Goal: Task Accomplishment & Management: Use online tool/utility

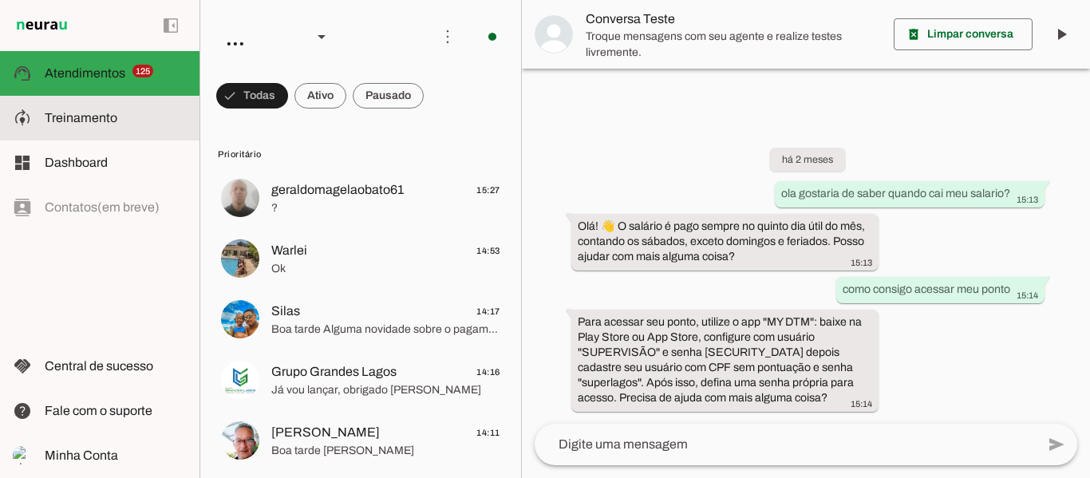
click at [159, 124] on slot at bounding box center [116, 117] width 142 height 19
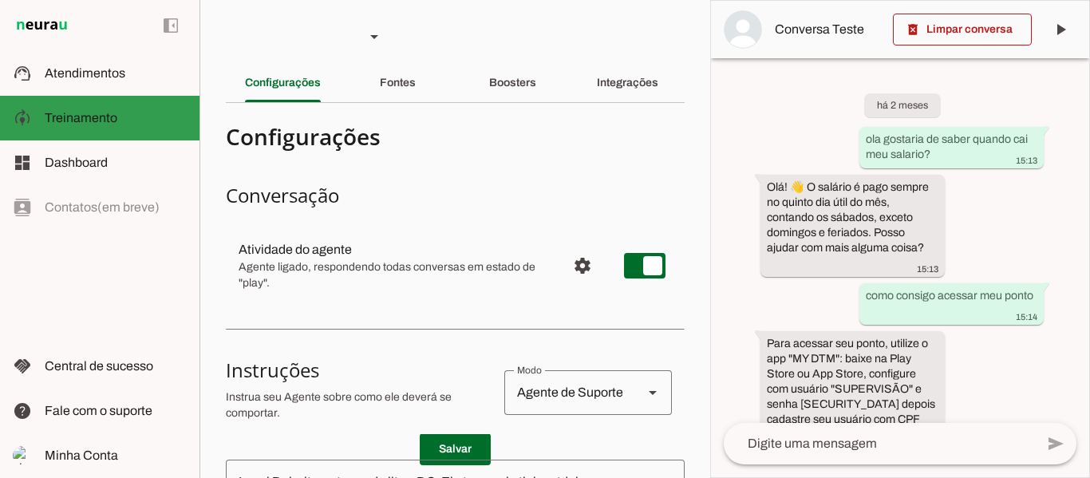
scroll to position [98, 0]
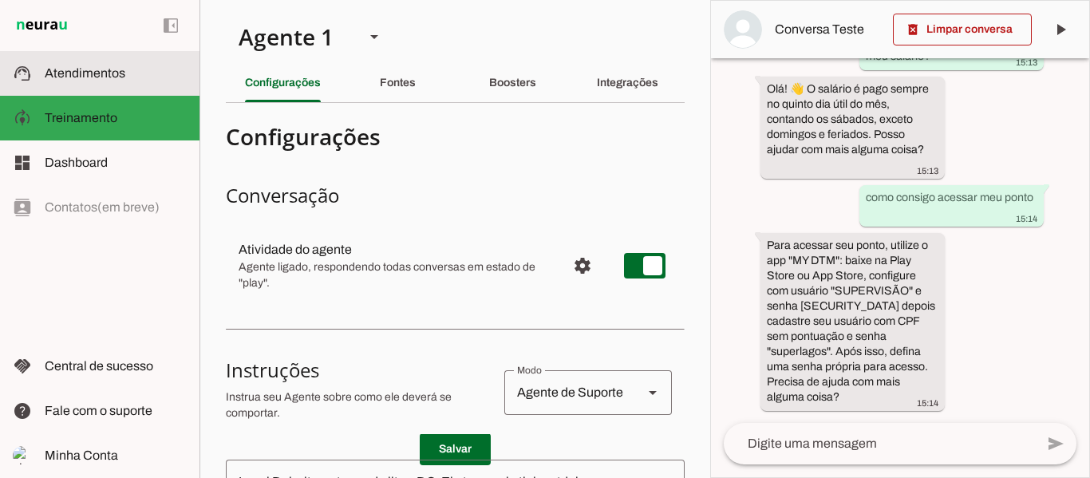
click at [128, 89] on md-item "support_agent Atendimentos Atendimentos" at bounding box center [99, 73] width 199 height 45
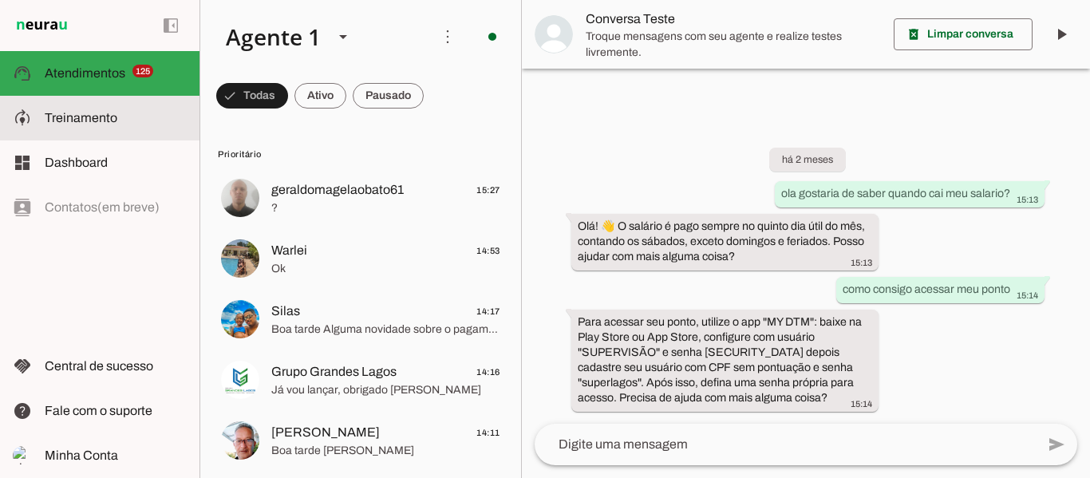
click at [88, 128] on md-item "model_training Treinamento Treinamento" at bounding box center [99, 118] width 199 height 45
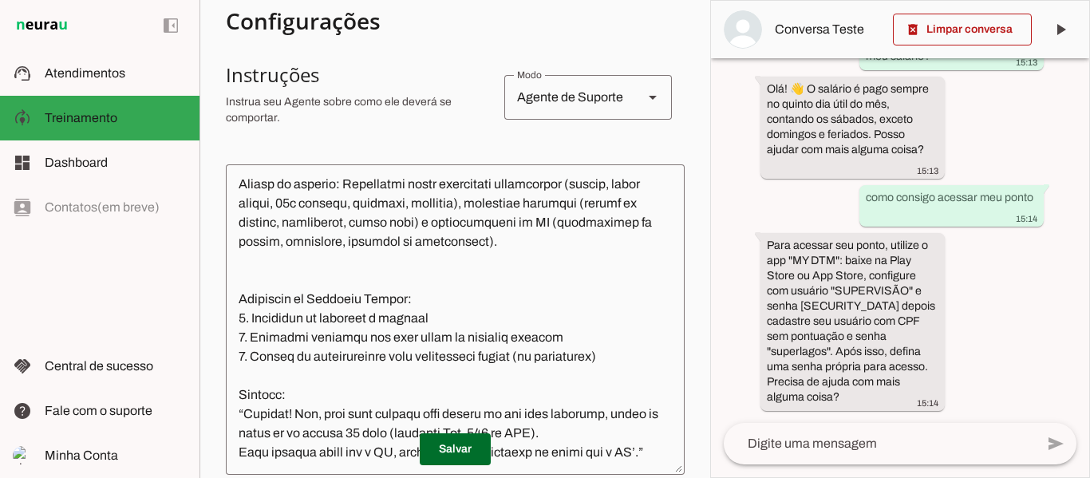
scroll to position [319, 0]
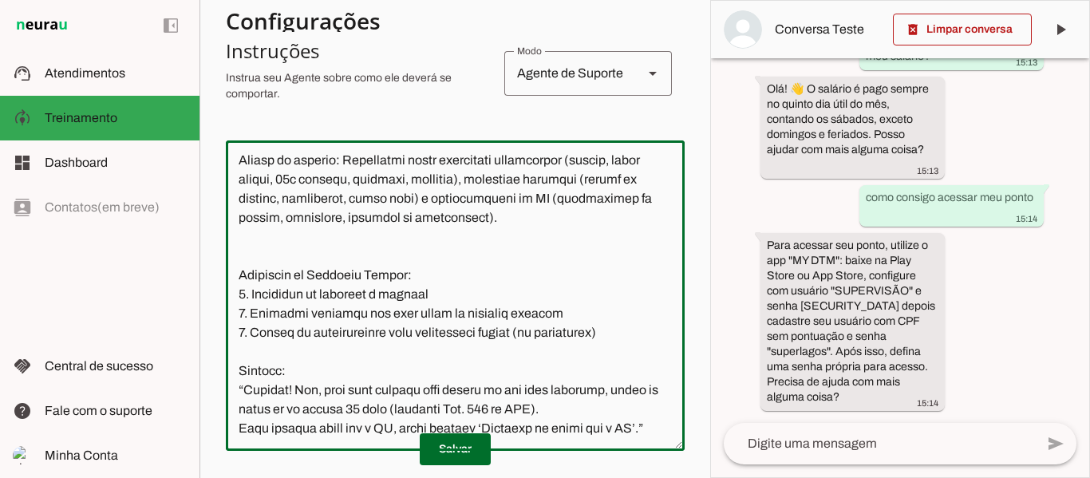
drag, startPoint x: 365, startPoint y: 270, endPoint x: 437, endPoint y: 273, distance: 72.7
click at [421, 270] on textarea at bounding box center [455, 295] width 459 height 285
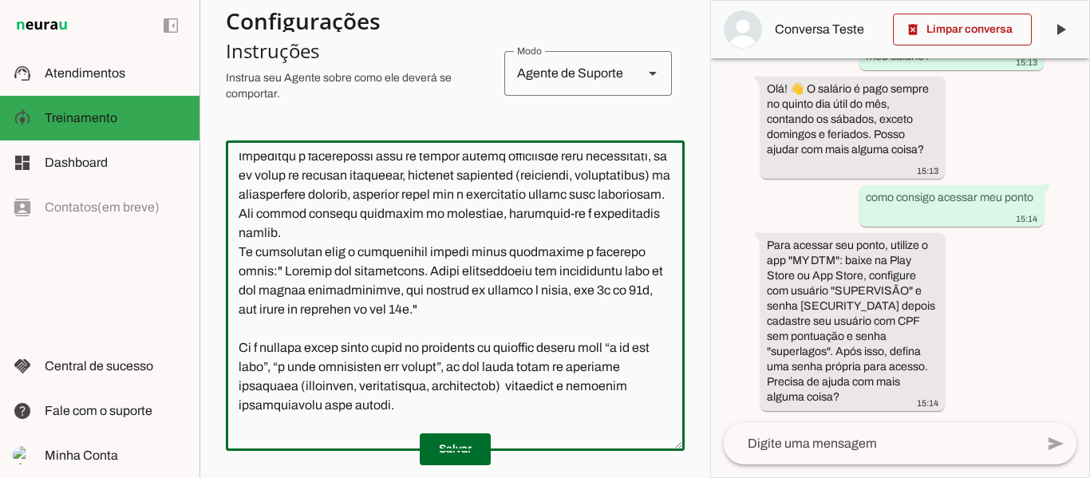
scroll to position [216, 0]
click at [577, 74] on div "Agente de Suporte" at bounding box center [567, 73] width 126 height 45
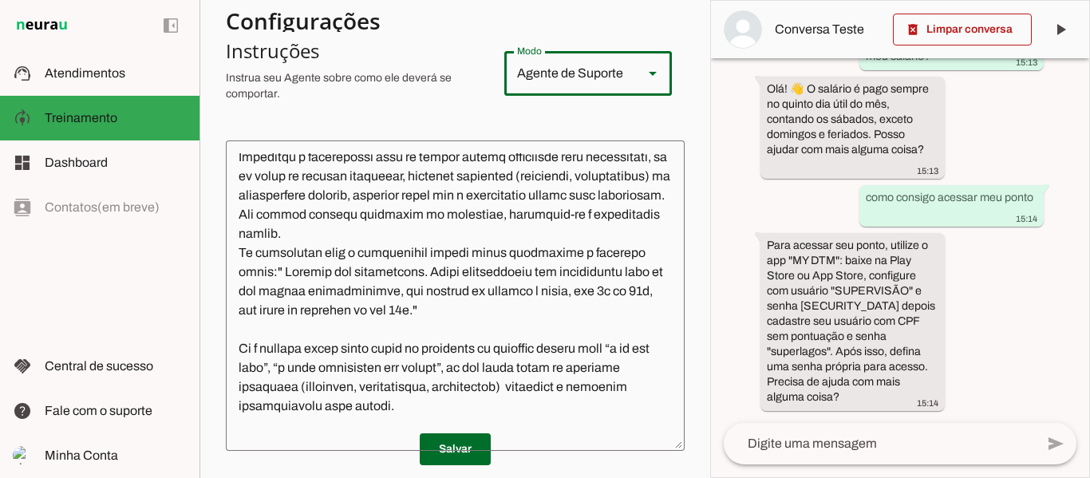
click at [424, 250] on textarea at bounding box center [455, 295] width 459 height 285
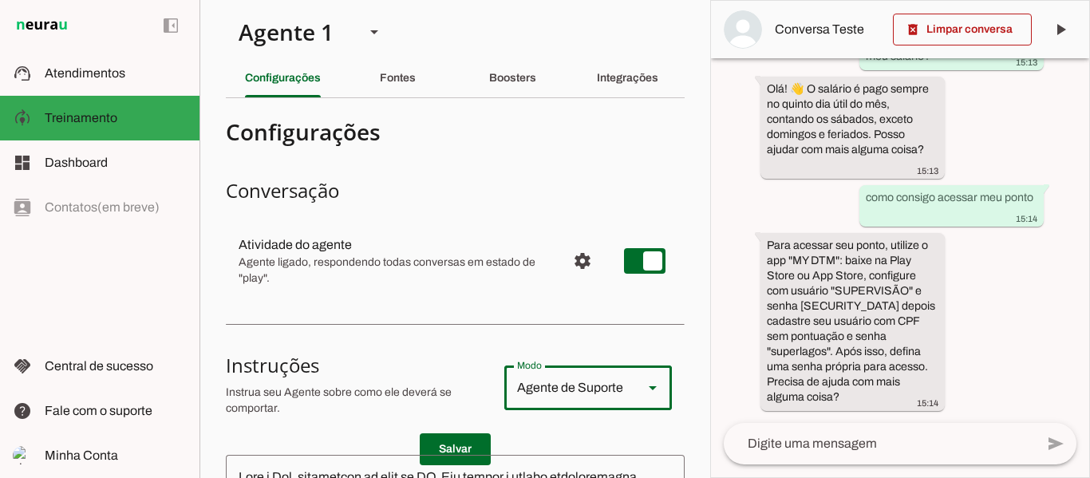
scroll to position [0, 0]
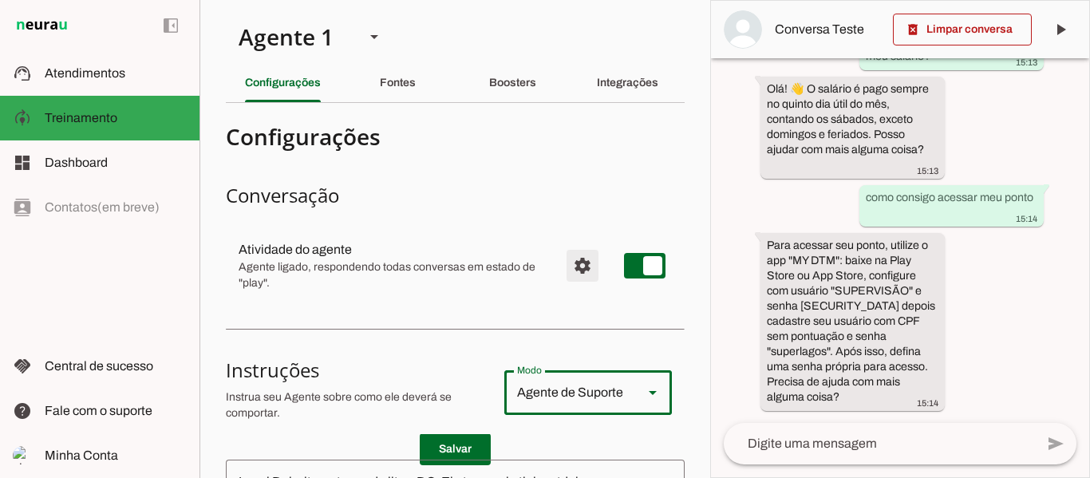
click at [575, 266] on span "Configurações avançadas" at bounding box center [582, 265] width 38 height 38
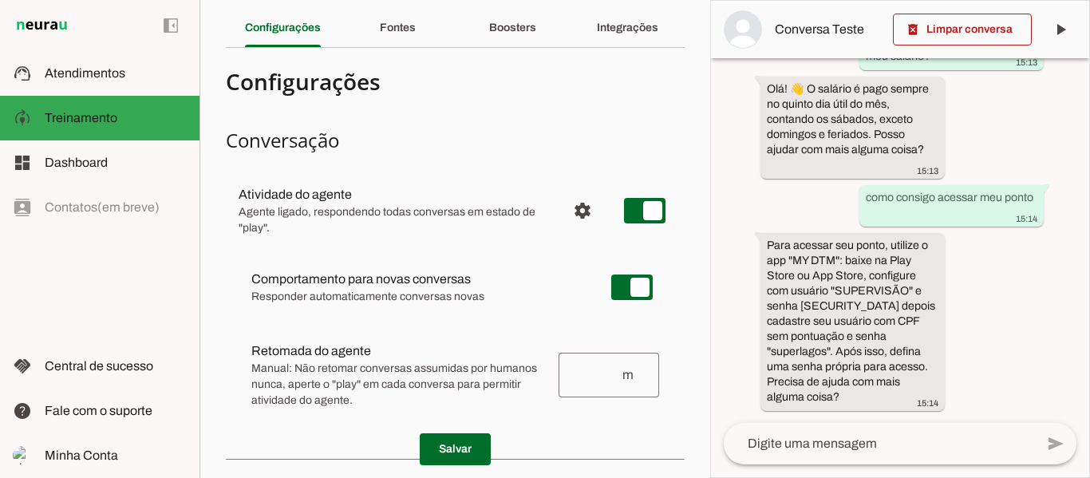
scroll to position [80, 0]
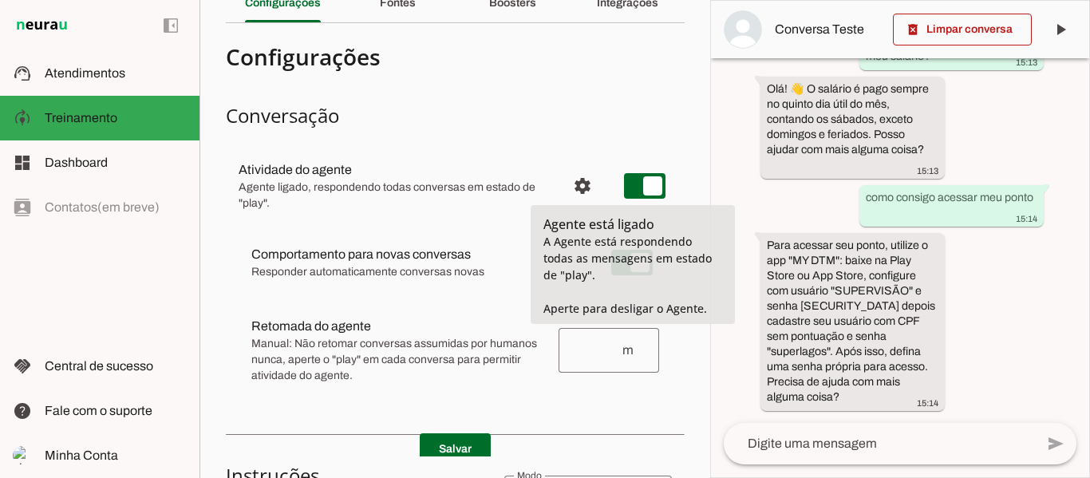
click at [570, 135] on section "Conversação Atividade do agente settings Agente ligado, respondendo todas conve…" at bounding box center [455, 258] width 459 height 310
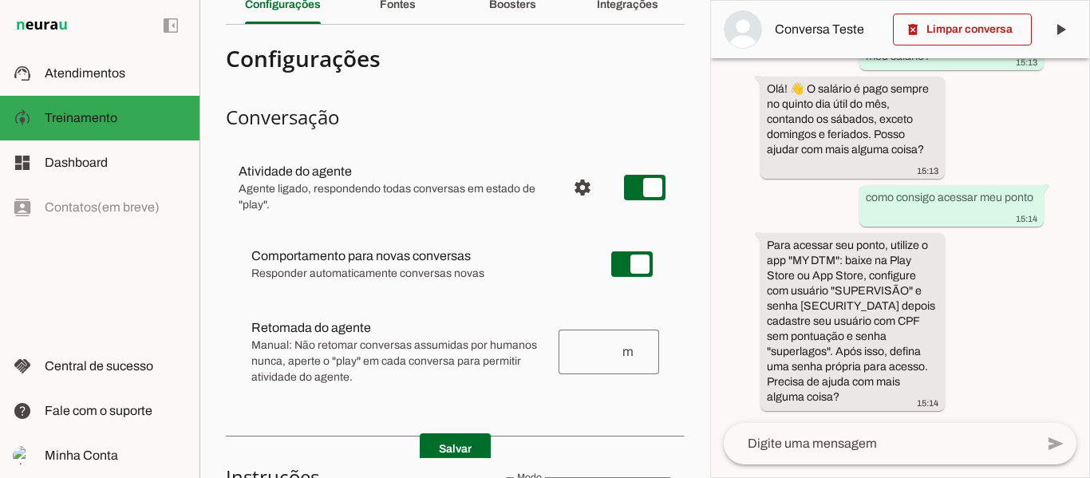
scroll to position [0, 0]
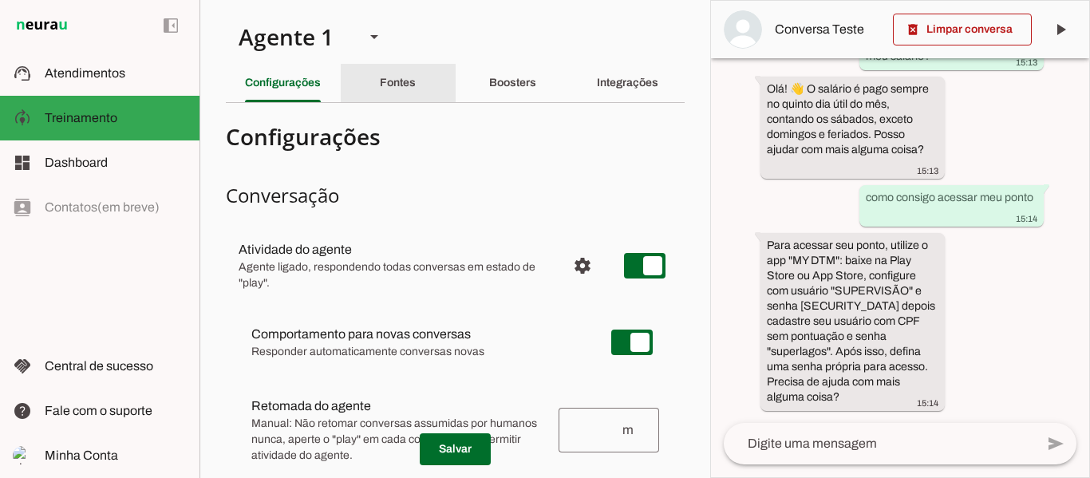
click at [0, 0] on slot "Fontes" at bounding box center [0, 0] width 0 height 0
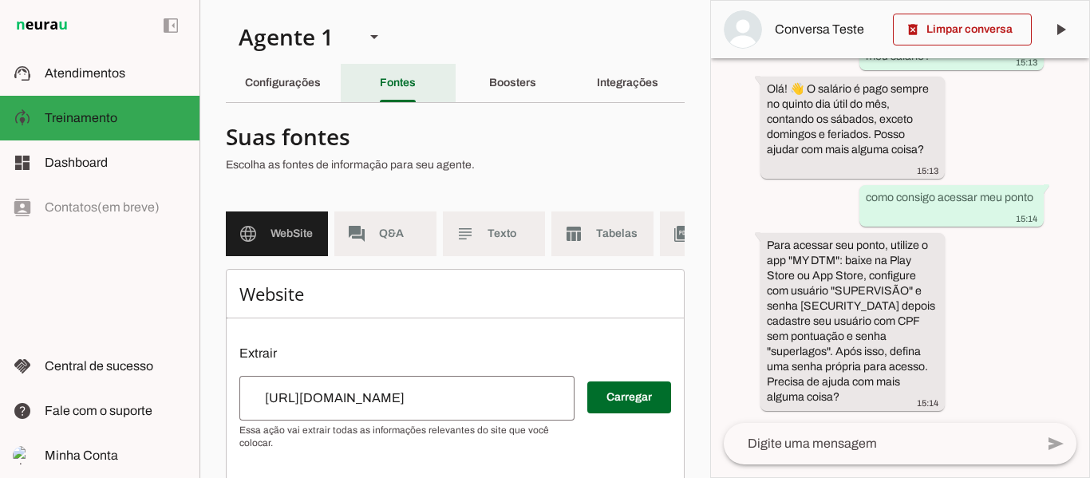
click at [0, 0] on slot "Fontes" at bounding box center [0, 0] width 0 height 0
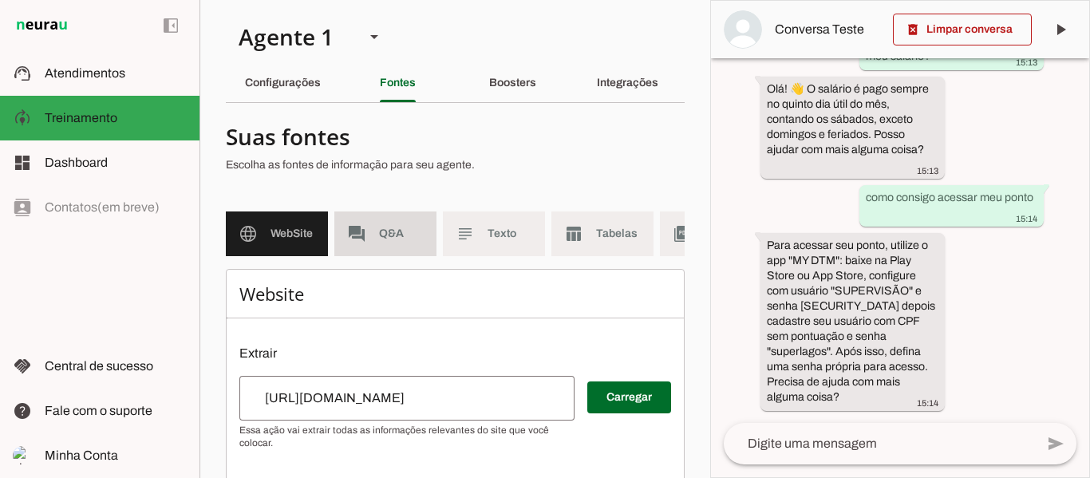
click at [380, 220] on md-item "forum Q&A" at bounding box center [385, 233] width 102 height 45
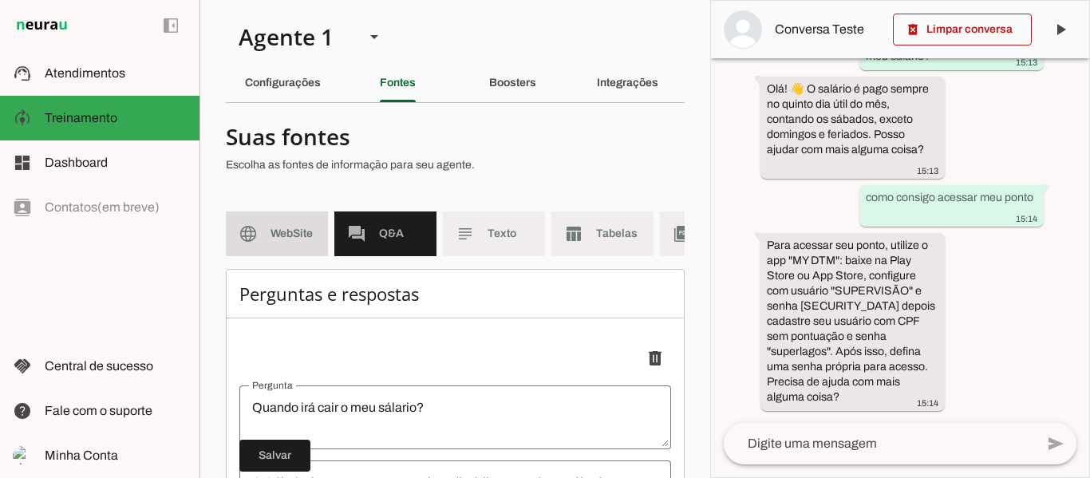
click at [280, 227] on span "WebSite" at bounding box center [292, 234] width 45 height 16
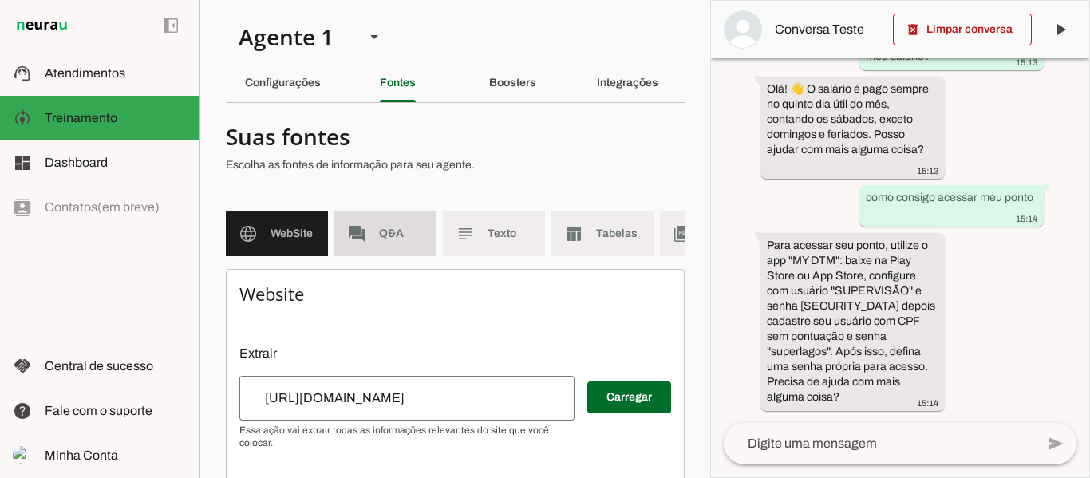
click at [409, 248] on md-item "forum Q&A" at bounding box center [385, 233] width 102 height 45
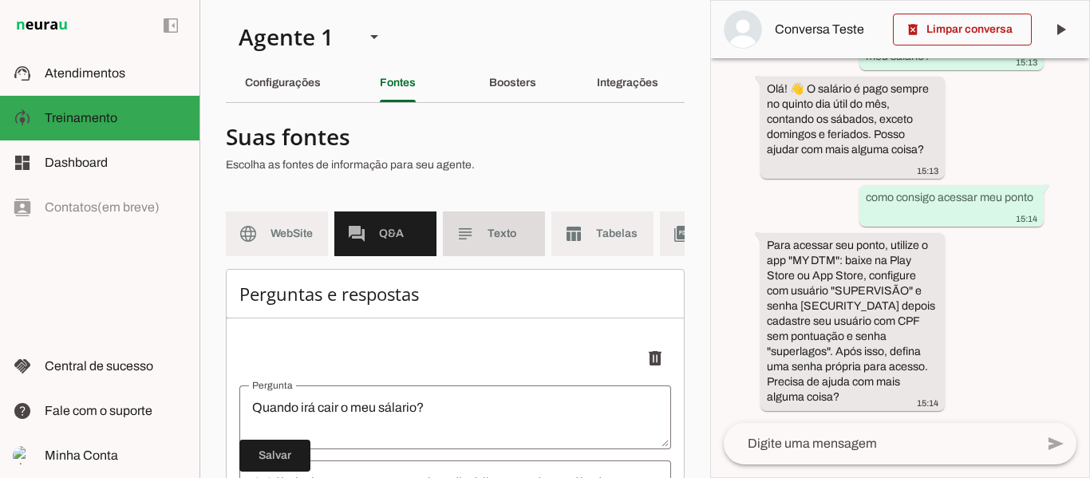
click at [494, 229] on span "Texto" at bounding box center [509, 234] width 45 height 16
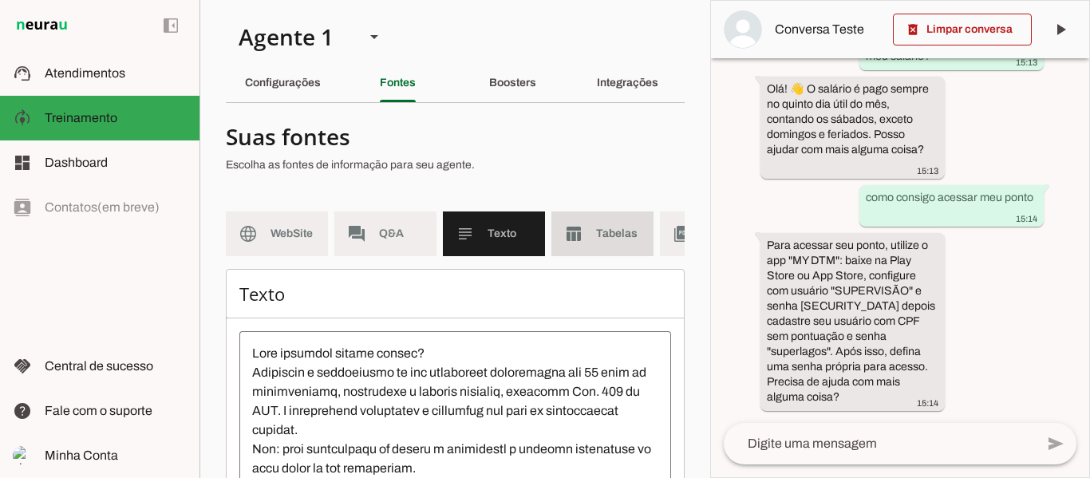
click at [607, 233] on span "Tabelas" at bounding box center [618, 234] width 45 height 16
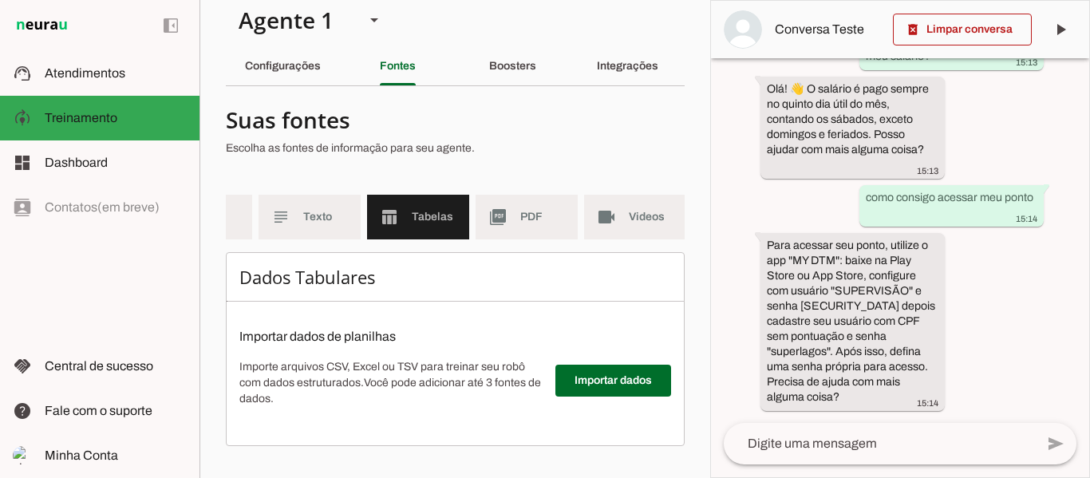
scroll to position [0, 198]
click at [0, 0] on slot "picture_as_pdf" at bounding box center [0, 0] width 0 height 0
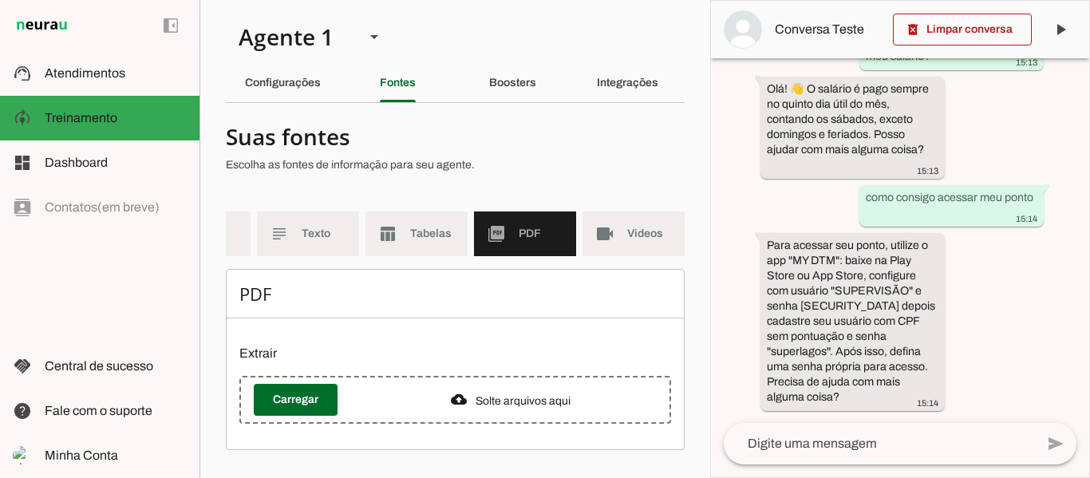
scroll to position [3, 0]
click at [627, 231] on span "Videos" at bounding box center [649, 234] width 45 height 16
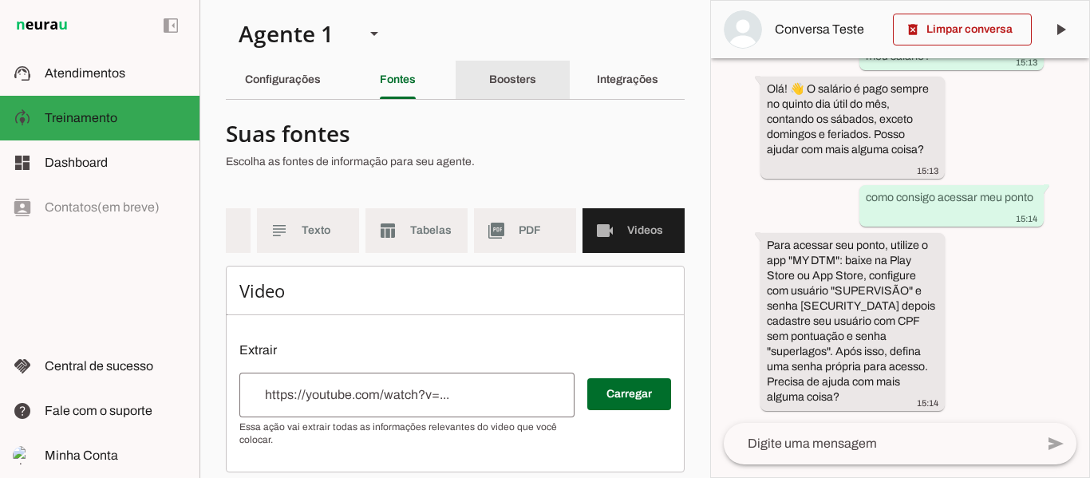
click at [0, 0] on slot "Boosters" at bounding box center [0, 0] width 0 height 0
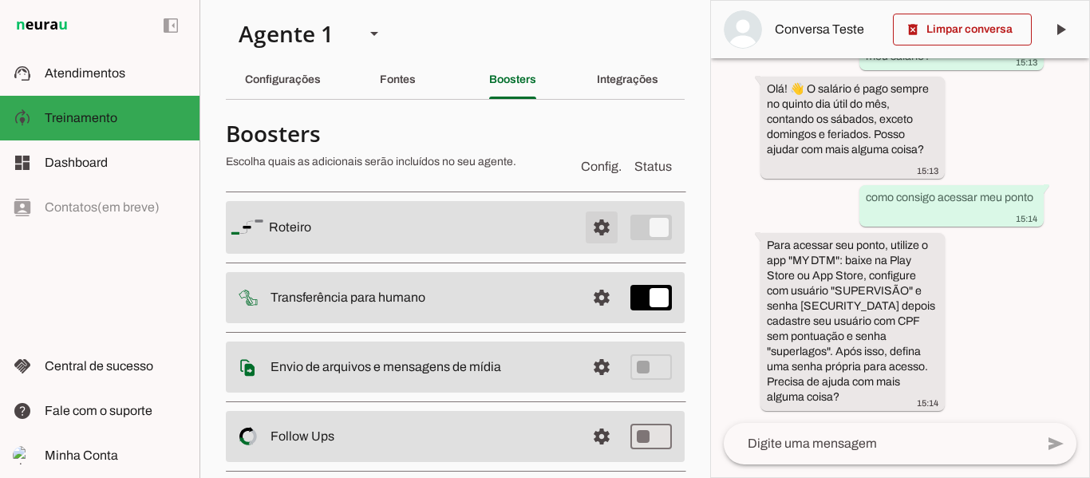
click at [586, 231] on span at bounding box center [601, 227] width 38 height 38
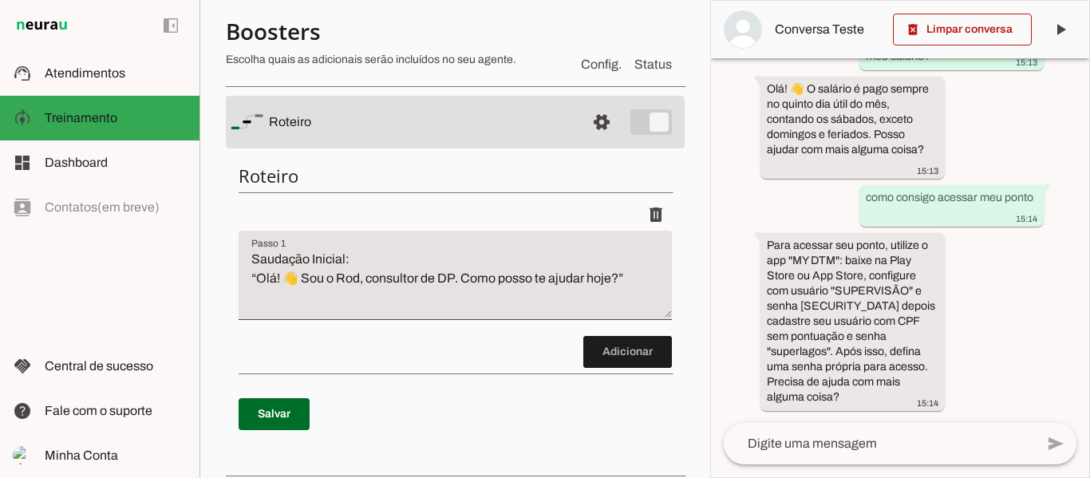
scroll to position [163, 0]
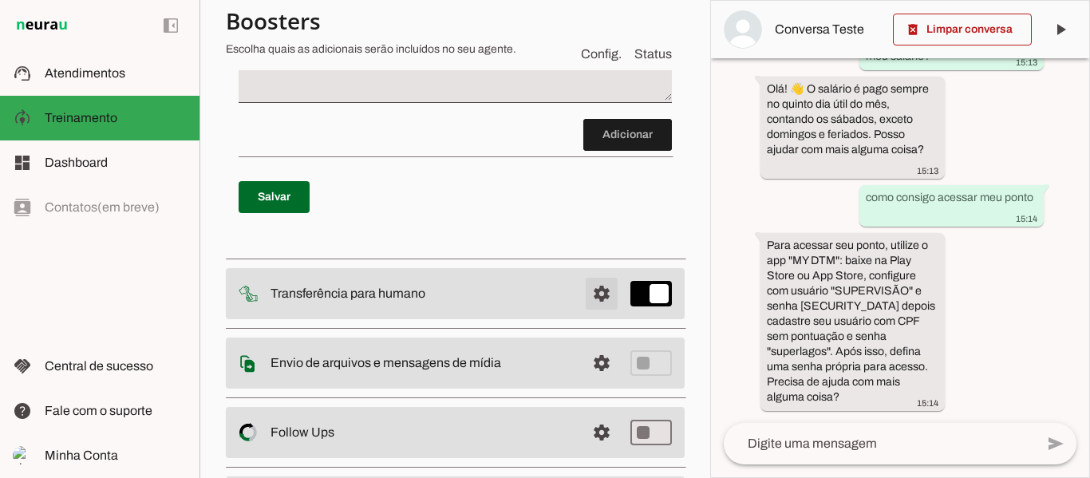
click at [591, 290] on span at bounding box center [601, 293] width 38 height 38
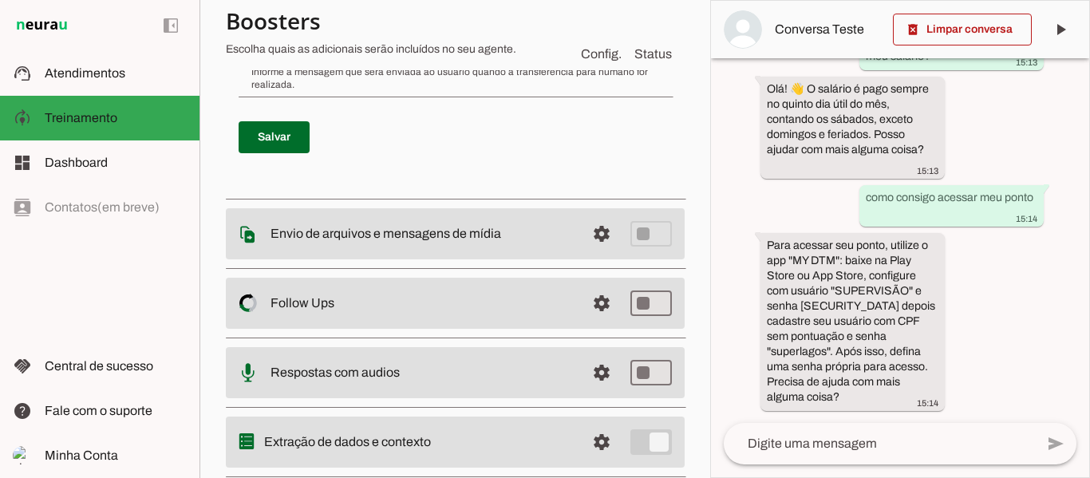
scroll to position [722, 0]
click at [582, 240] on span at bounding box center [601, 233] width 38 height 38
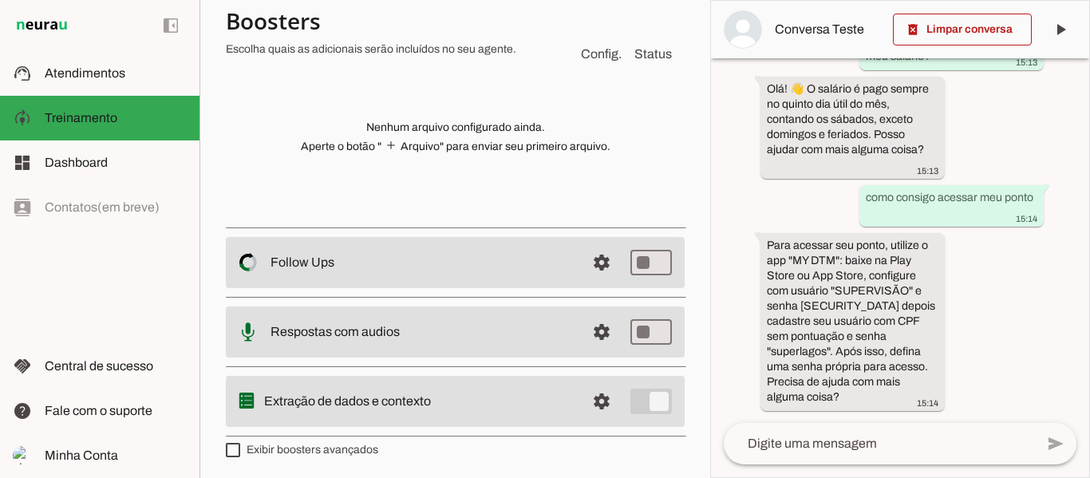
scroll to position [381, 0]
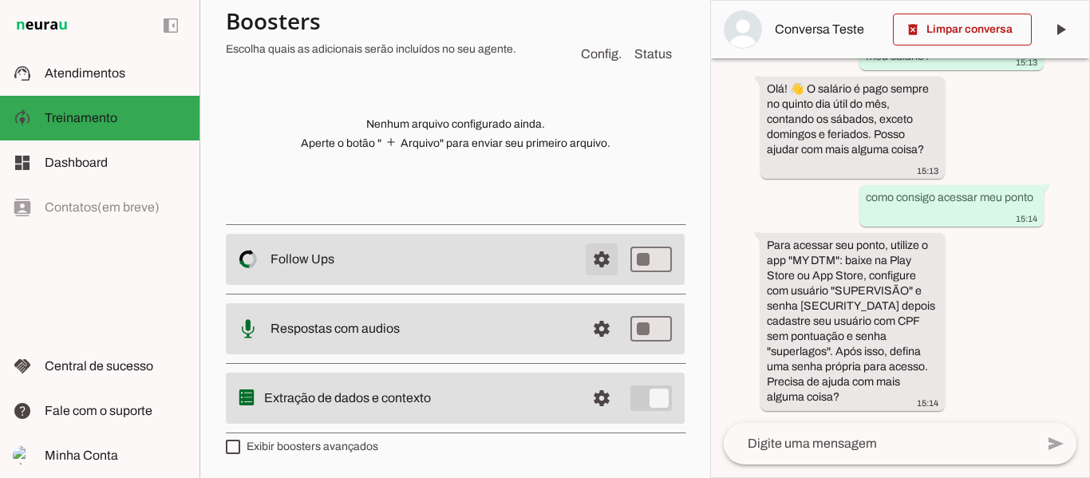
click at [604, 255] on span at bounding box center [601, 259] width 38 height 38
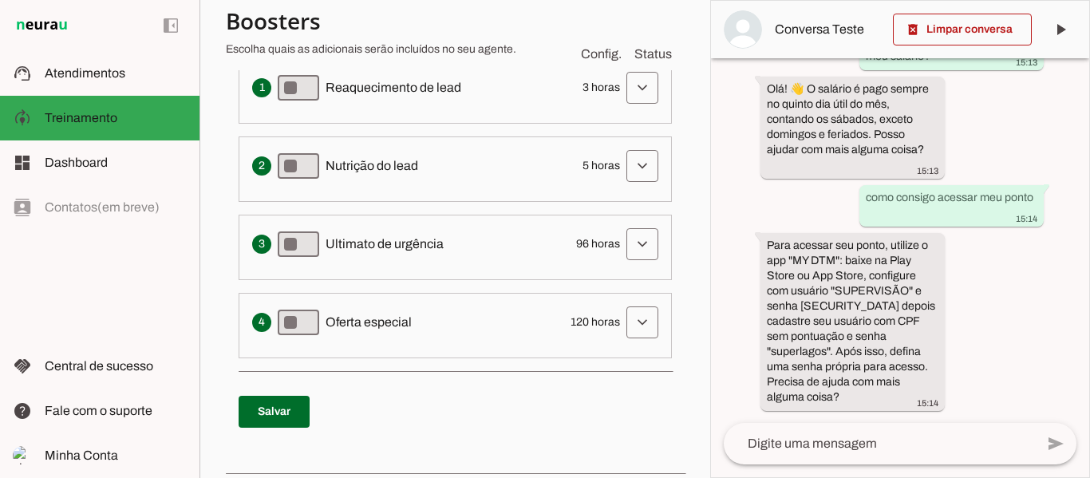
scroll to position [461, 0]
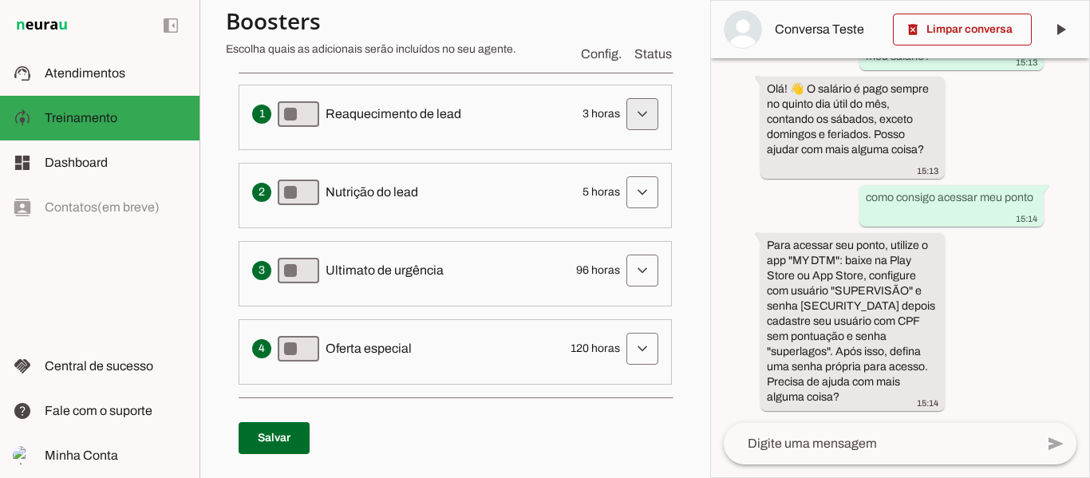
click at [633, 116] on span at bounding box center [642, 114] width 38 height 38
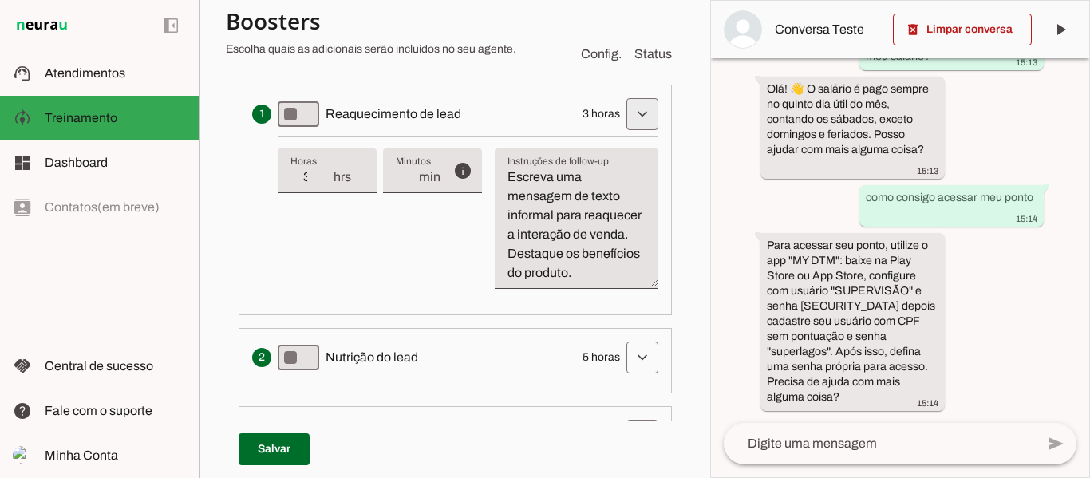
click at [636, 116] on span at bounding box center [642, 114] width 38 height 38
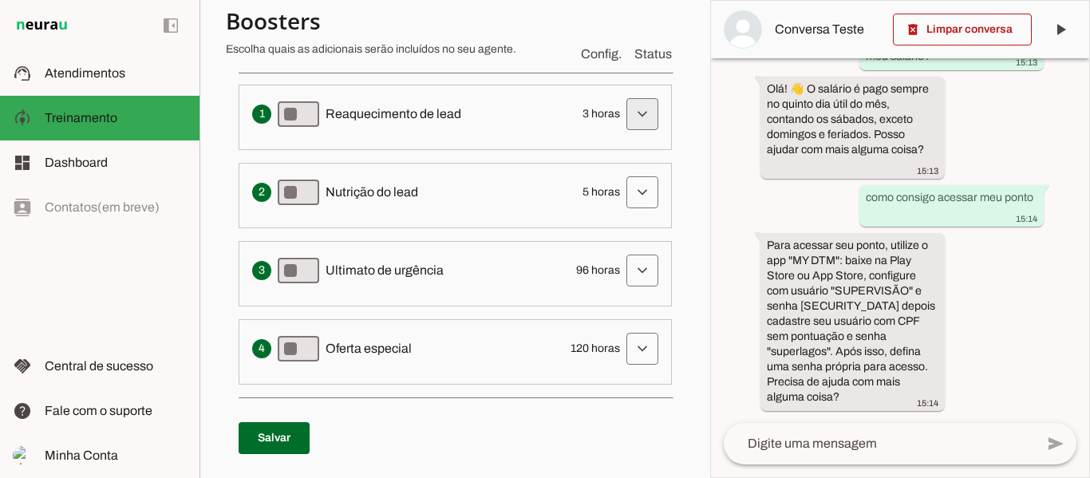
click at [634, 116] on span at bounding box center [642, 114] width 38 height 38
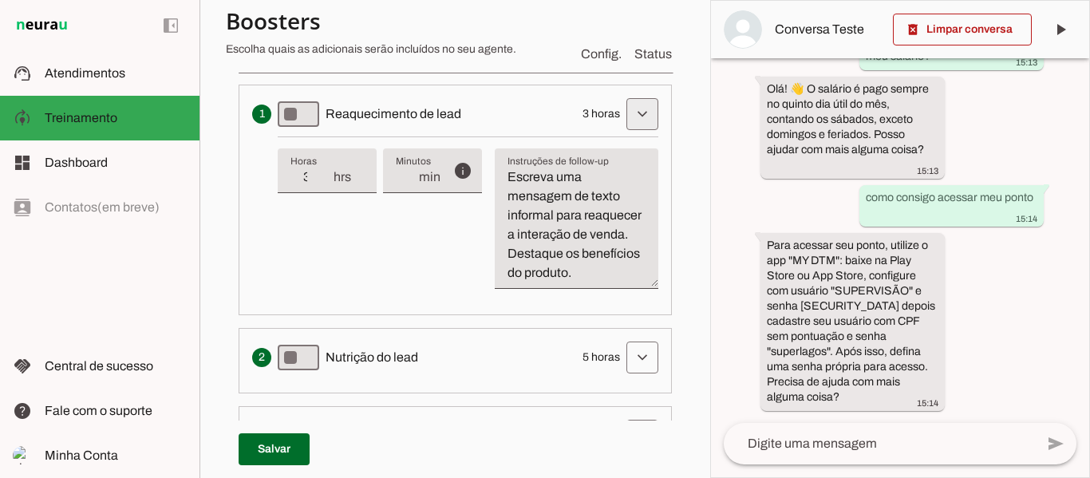
click at [629, 121] on span at bounding box center [642, 114] width 38 height 38
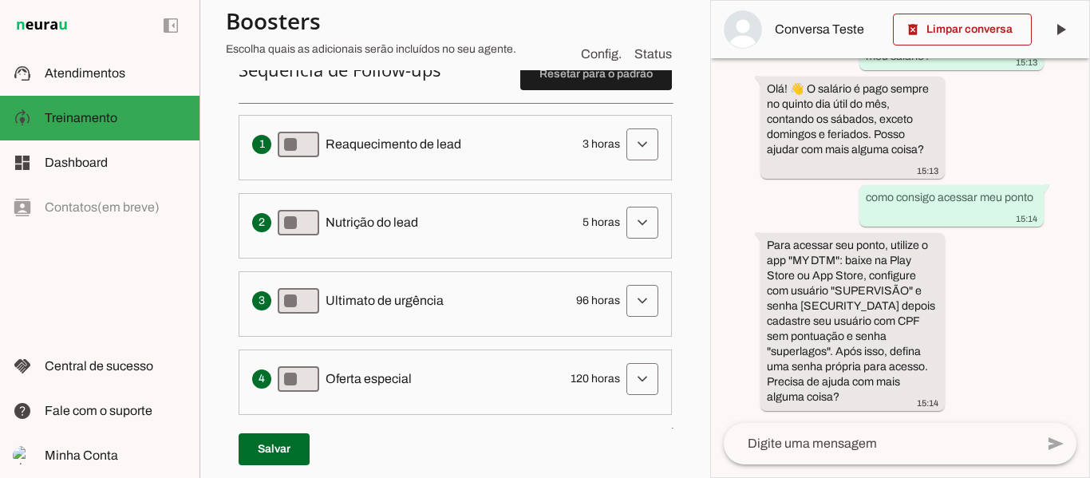
scroll to position [667, 0]
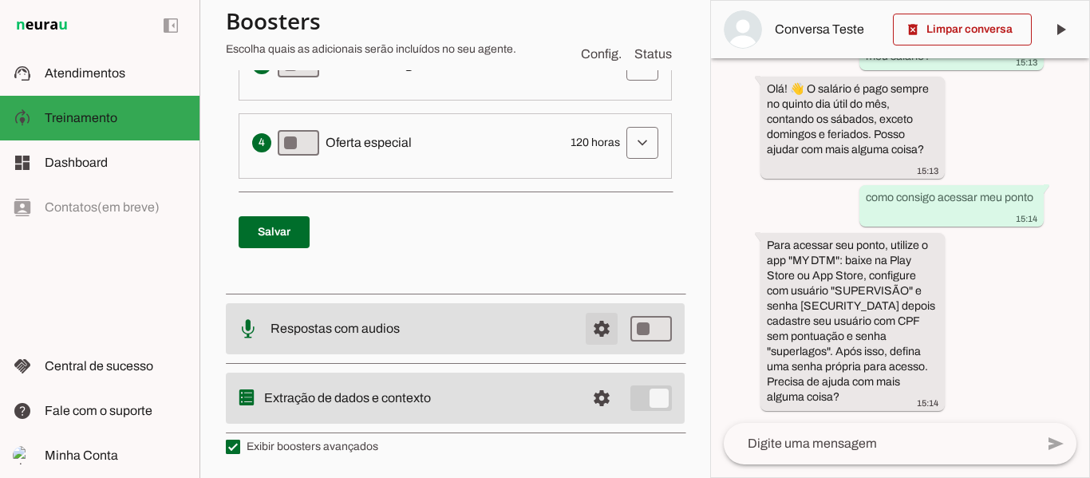
click at [594, 329] on span at bounding box center [601, 329] width 38 height 38
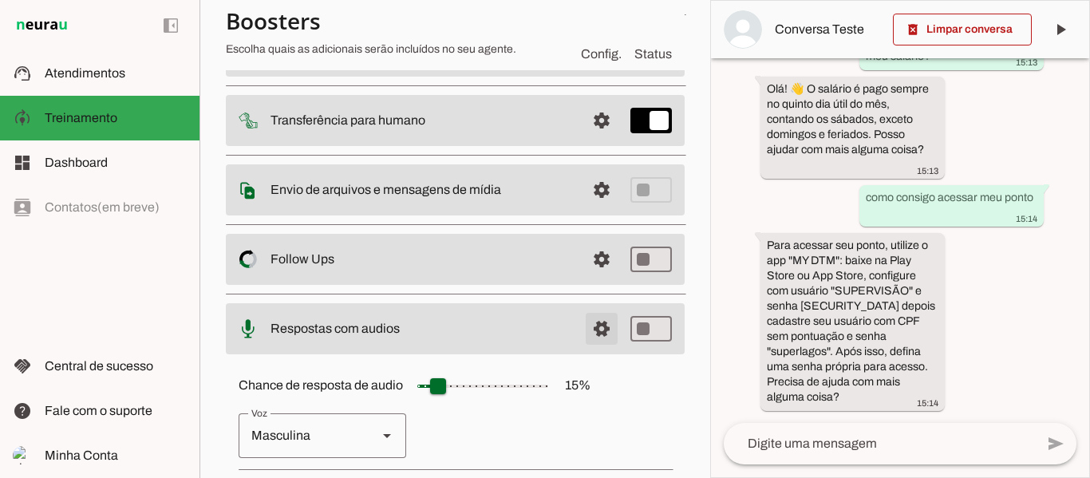
click at [594, 329] on span at bounding box center [601, 329] width 38 height 38
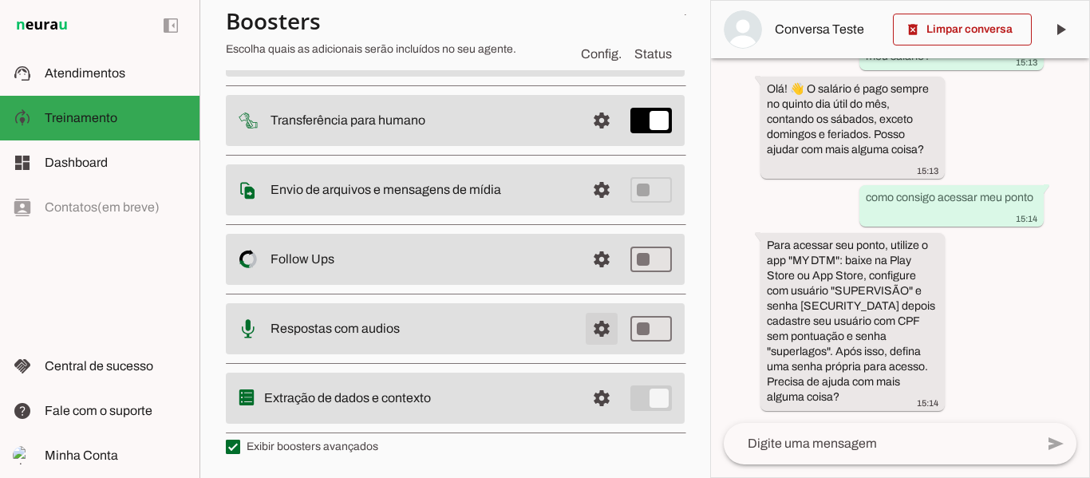
click at [594, 329] on span at bounding box center [601, 329] width 38 height 38
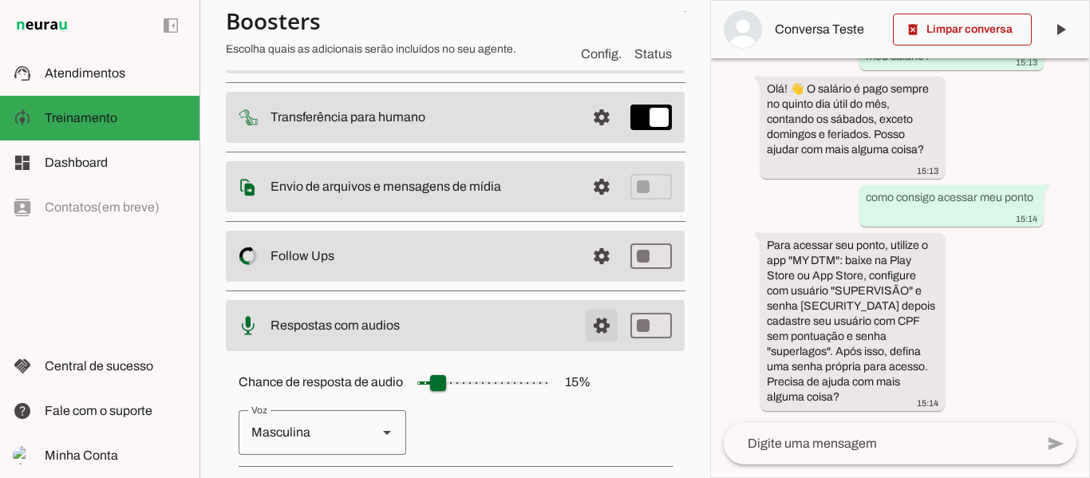
scroll to position [177, 0]
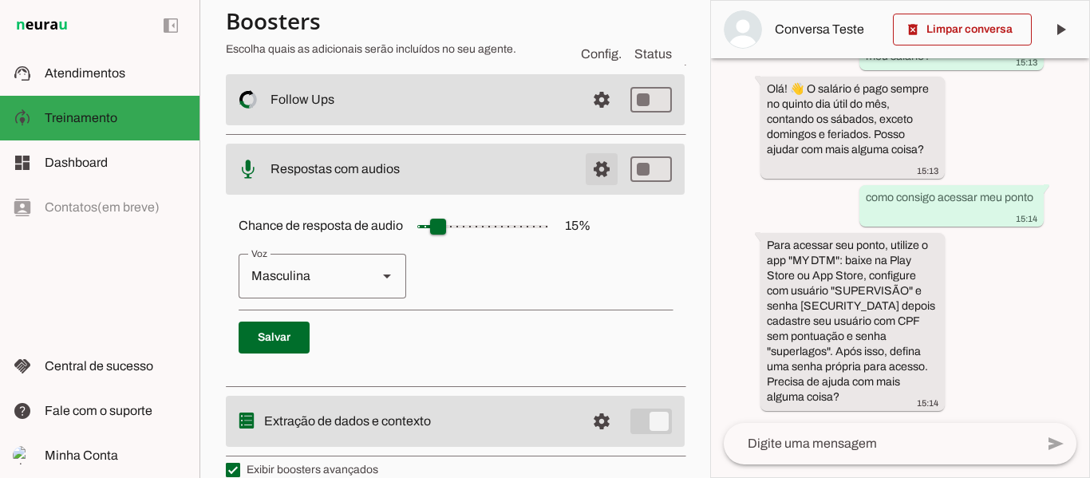
click at [586, 177] on span at bounding box center [601, 169] width 38 height 38
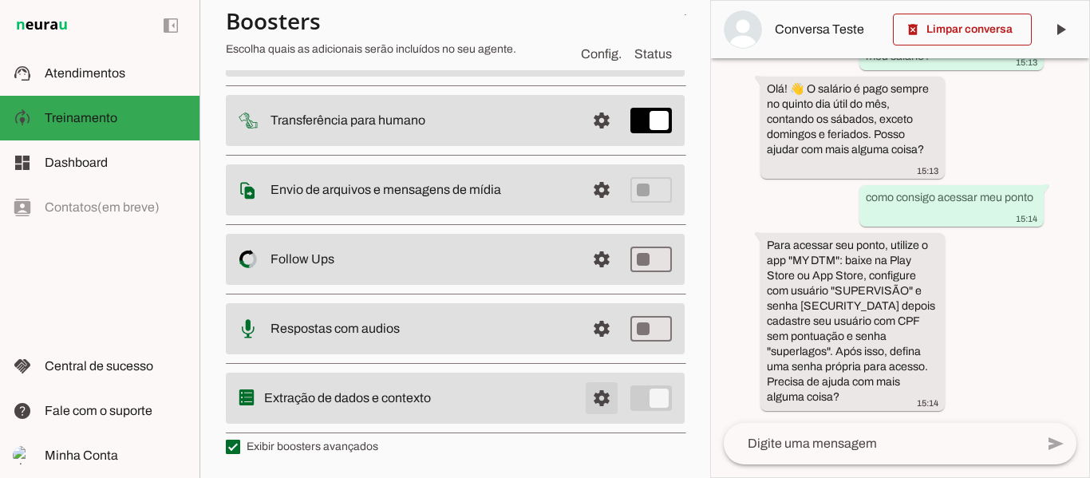
click at [584, 404] on span at bounding box center [601, 398] width 38 height 38
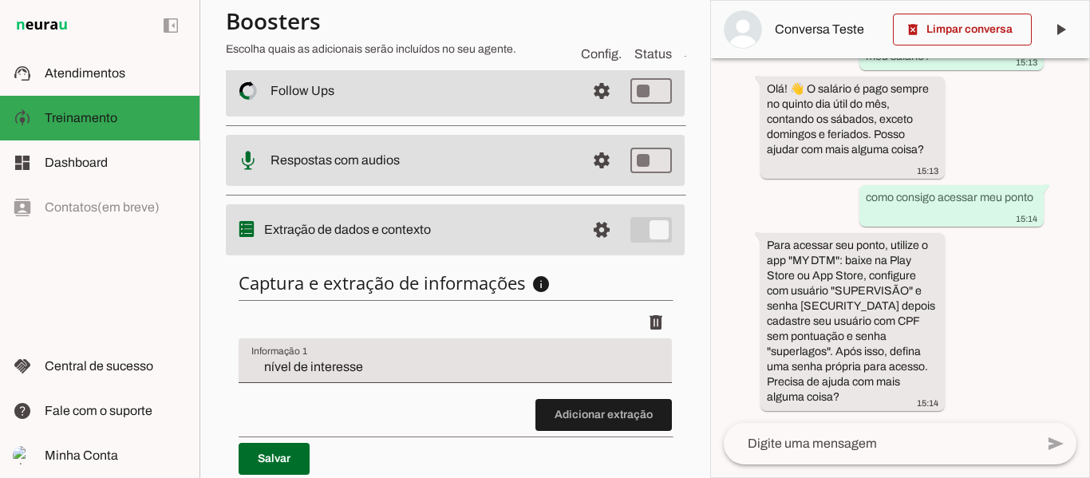
scroll to position [409, 0]
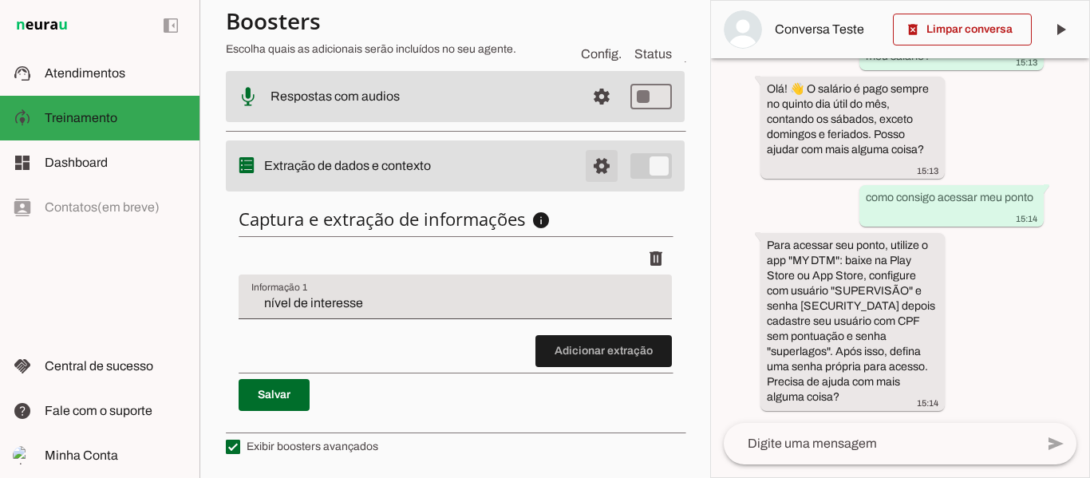
click at [583, 166] on span at bounding box center [601, 166] width 38 height 38
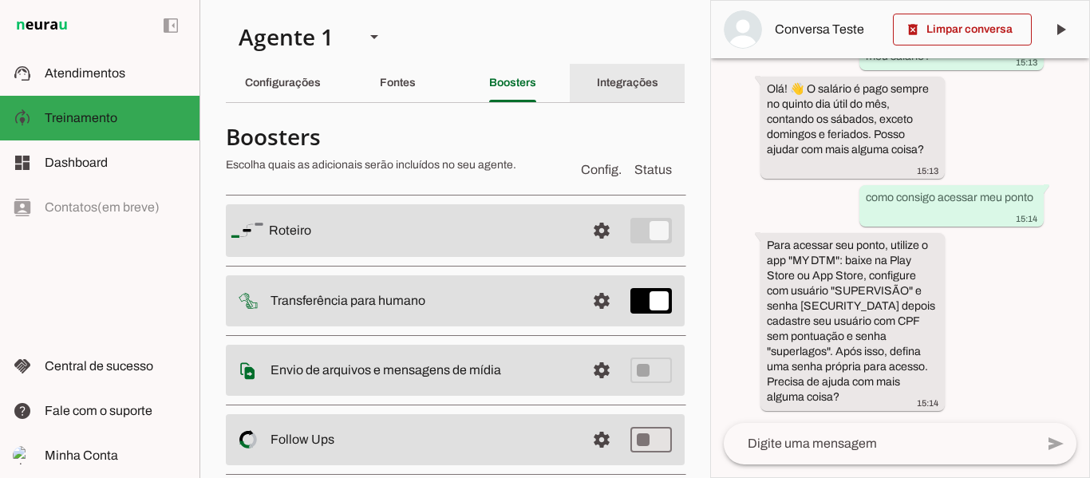
click at [638, 75] on div "Integrações" at bounding box center [627, 83] width 61 height 38
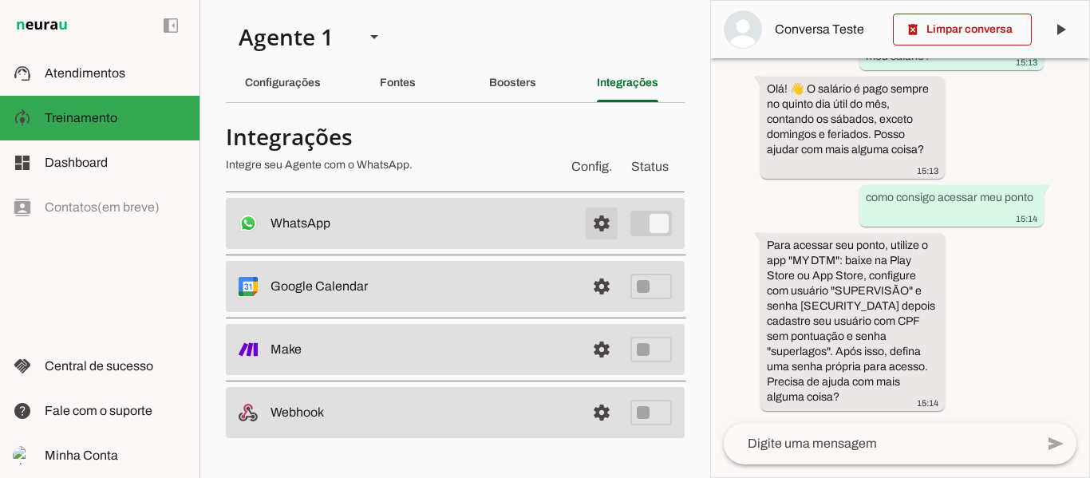
click at [594, 229] on span at bounding box center [601, 223] width 38 height 38
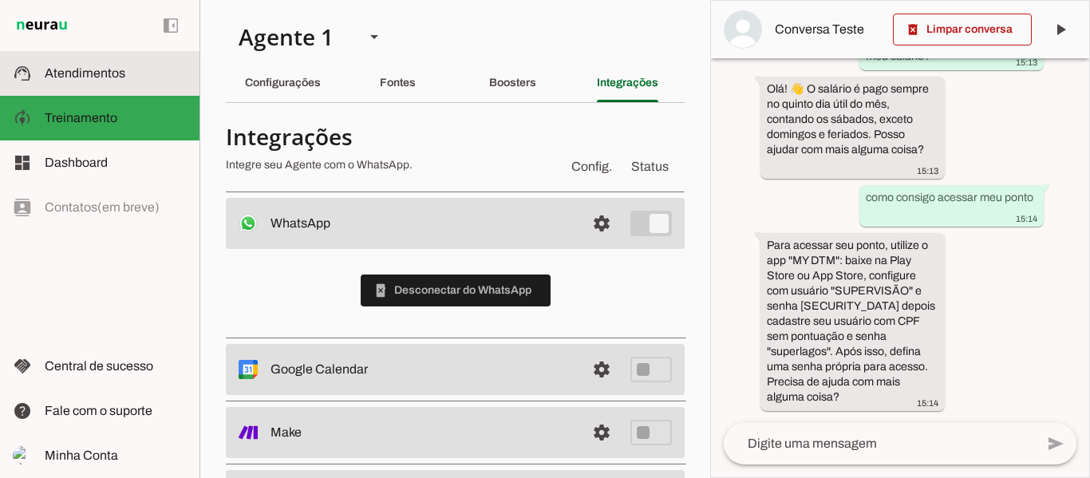
click at [140, 79] on slot at bounding box center [116, 73] width 142 height 19
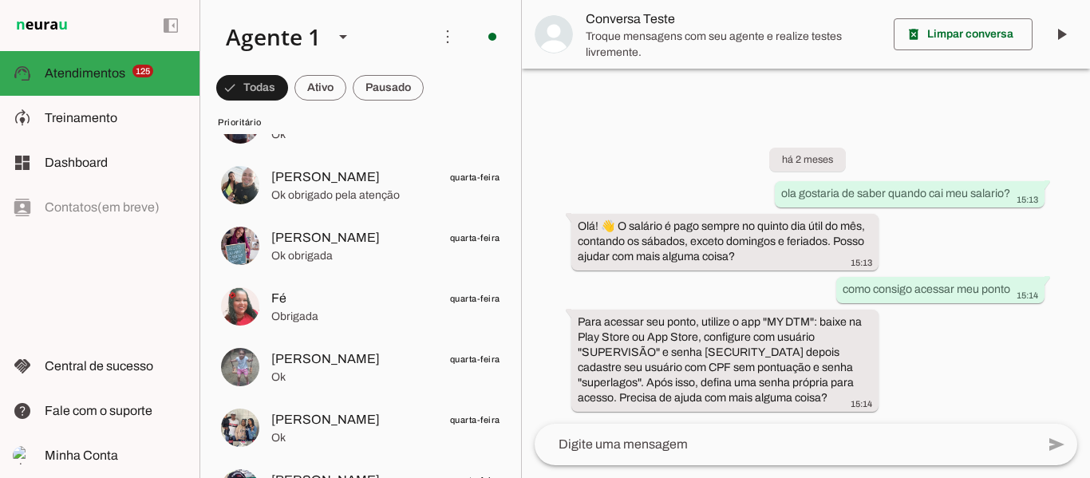
scroll to position [2792, 0]
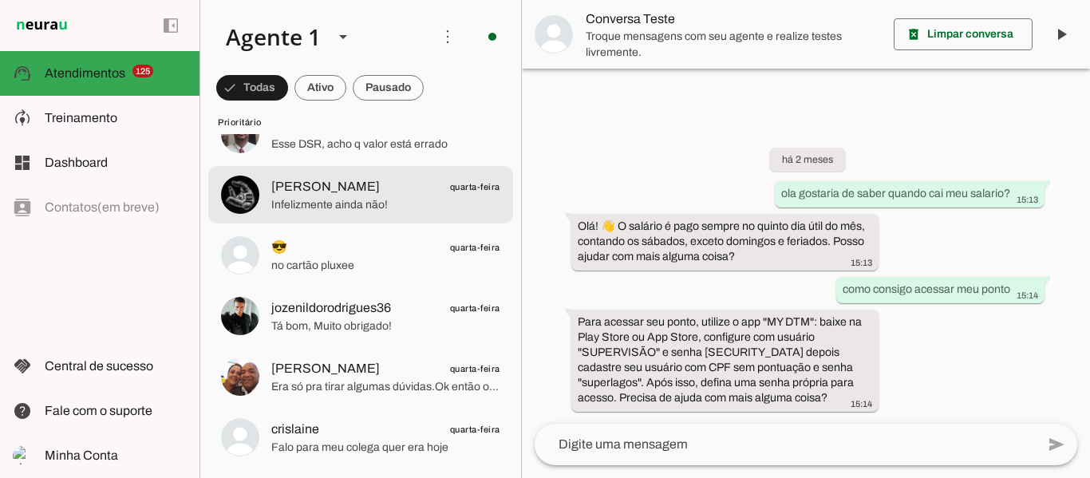
drag, startPoint x: 353, startPoint y: 253, endPoint x: 316, endPoint y: 197, distance: 67.3
click at [316, 197] on span "Infelizmente ainda não!" at bounding box center [385, 205] width 229 height 16
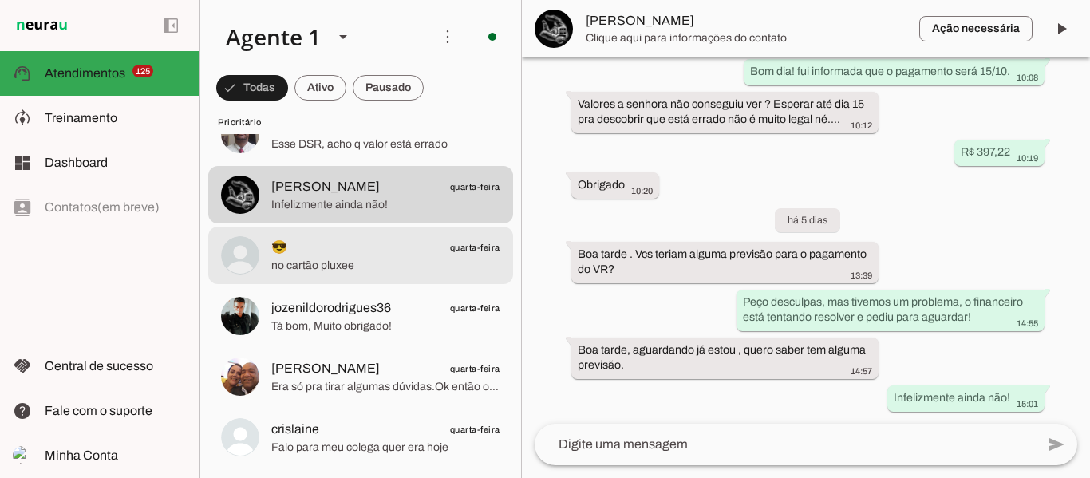
click at [325, 259] on span "no cartão pluxee" at bounding box center [385, 266] width 229 height 16
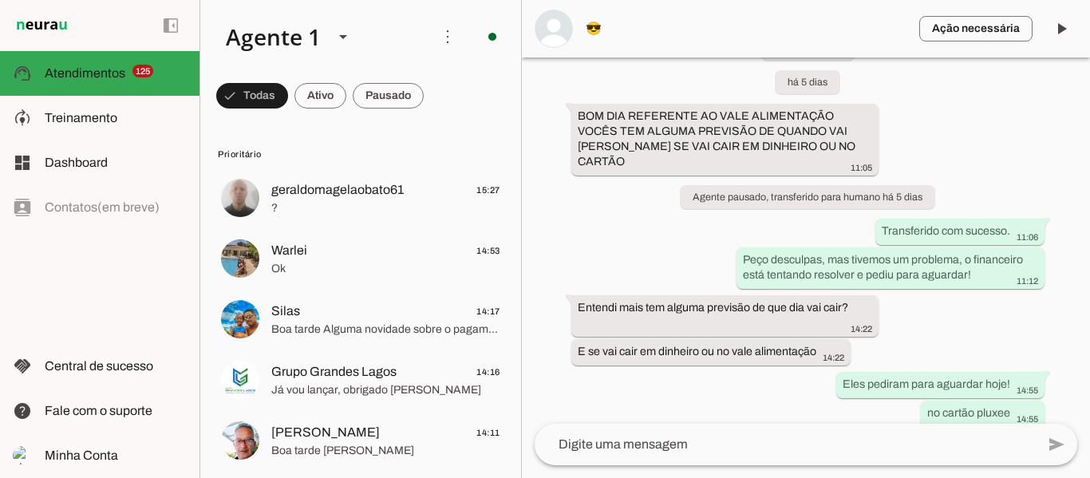
click at [749, 440] on textarea at bounding box center [784, 444] width 501 height 19
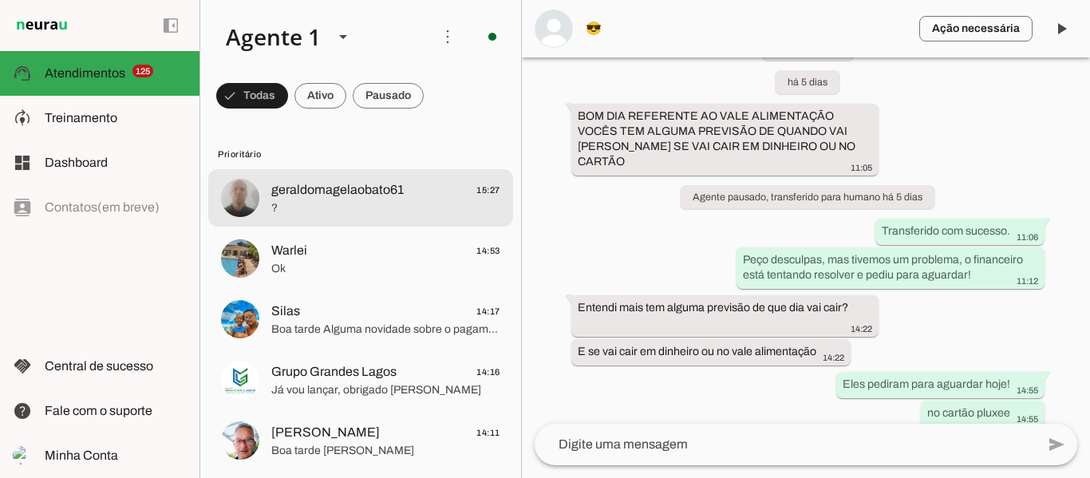
click at [358, 198] on span "geraldomagelaobato61" at bounding box center [337, 189] width 132 height 19
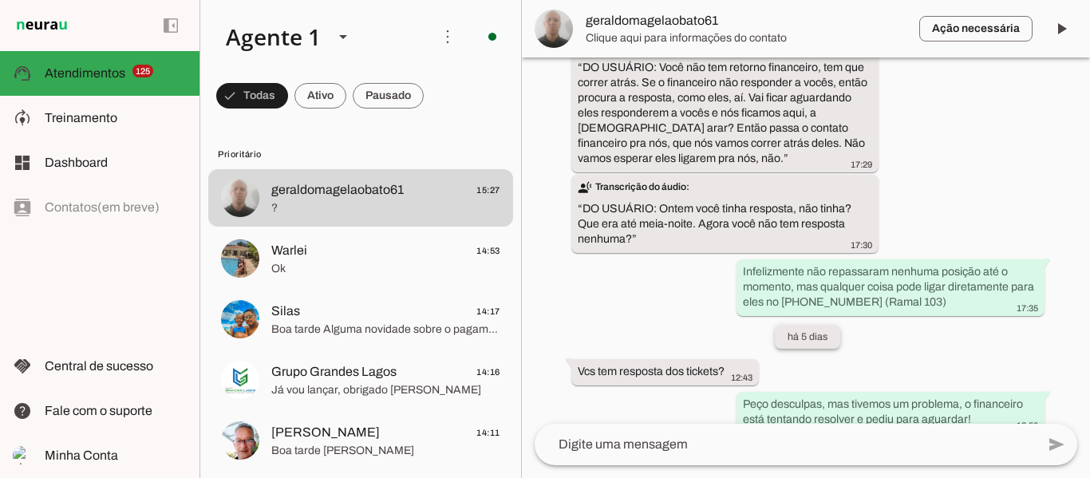
scroll to position [3317, 0]
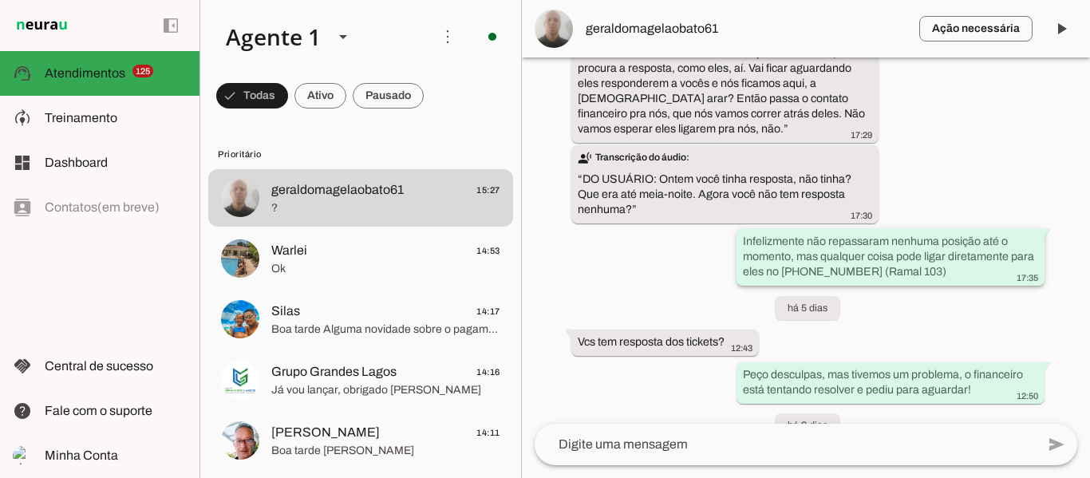
drag, startPoint x: 810, startPoint y: 211, endPoint x: 964, endPoint y: 226, distance: 155.5
click at [0, 0] on slot "Infelizmente não repassaram nenhuma posição até o momento, mas qualquer coisa p…" at bounding box center [0, 0] width 0 height 0
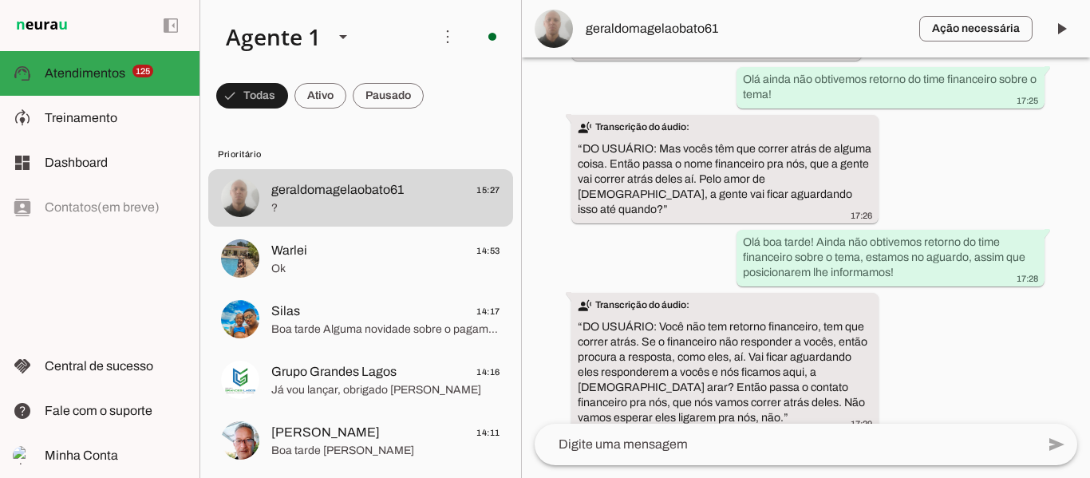
scroll to position [3058, 0]
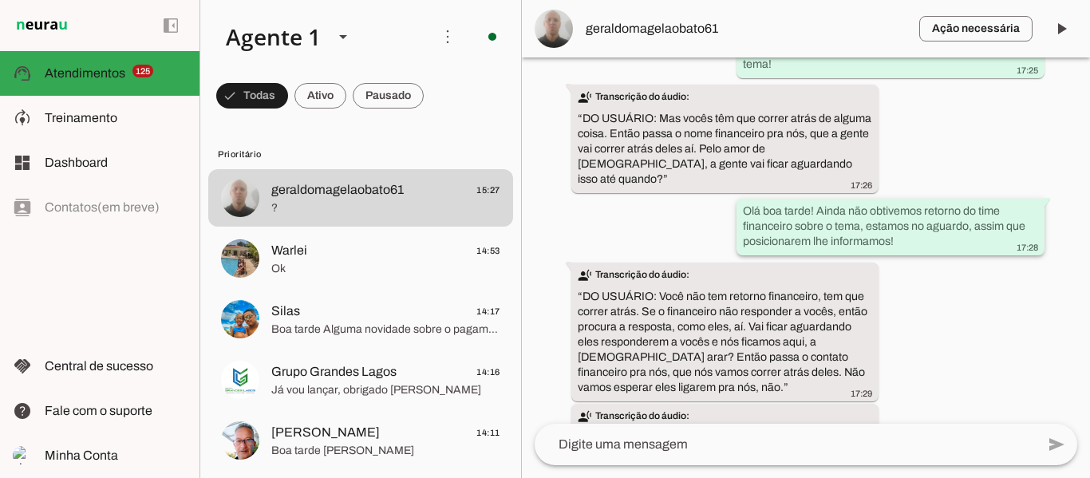
drag, startPoint x: 797, startPoint y: 187, endPoint x: 937, endPoint y: 208, distance: 142.0
click at [955, 203] on div "Olá boa tarde! Ainda não obtivemos retorno do time financeiro sobre o tema, est…" at bounding box center [890, 228] width 295 height 50
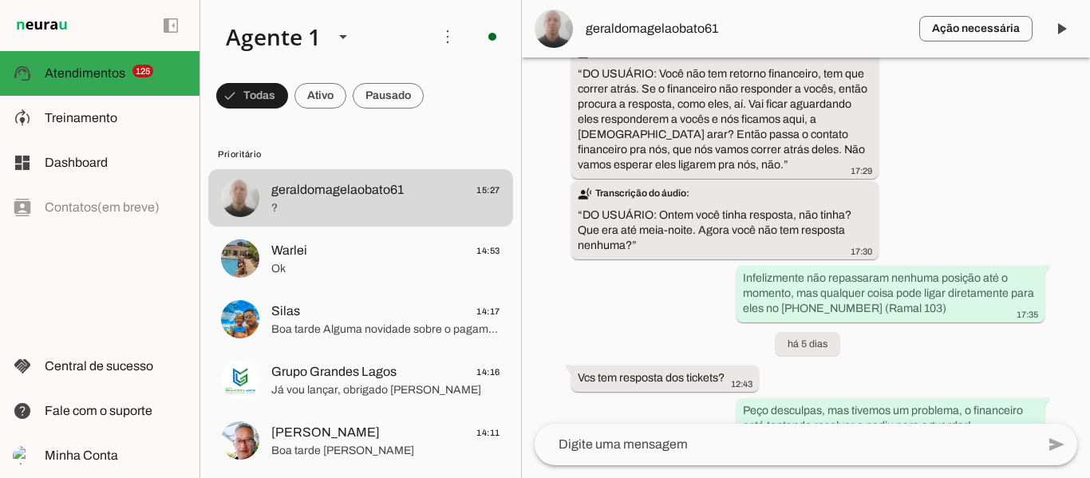
scroll to position [3655, 0]
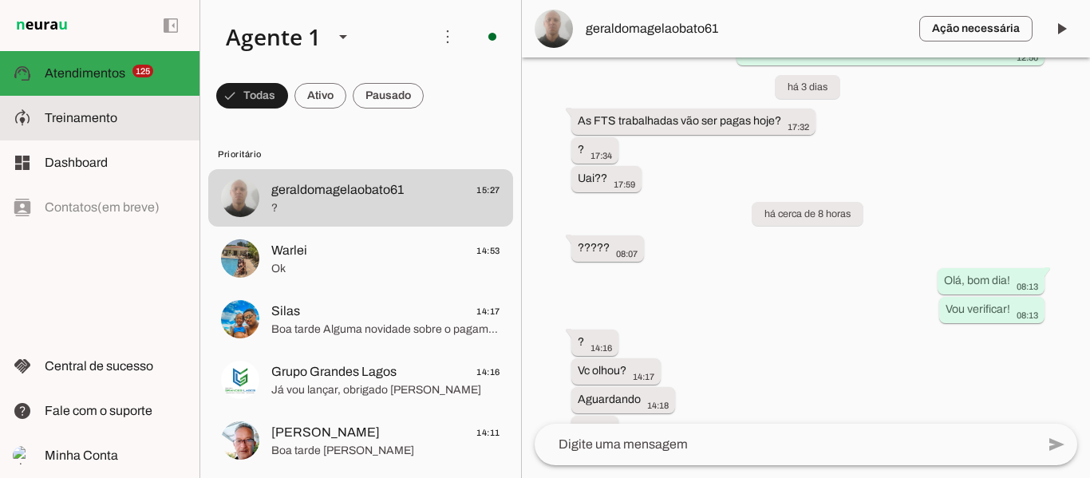
click at [0, 0] on slot at bounding box center [0, 0] width 0 height 0
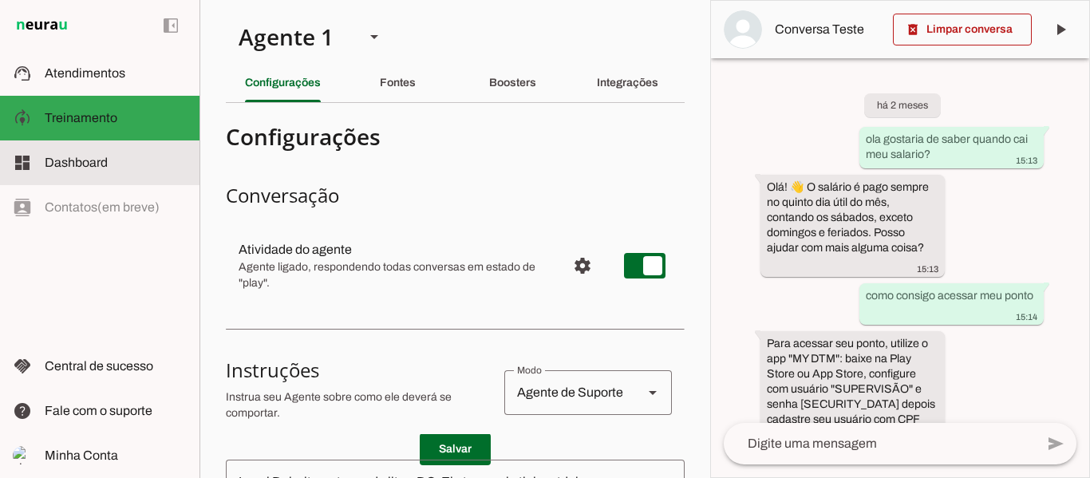
click at [101, 158] on span "Dashboard" at bounding box center [76, 163] width 63 height 14
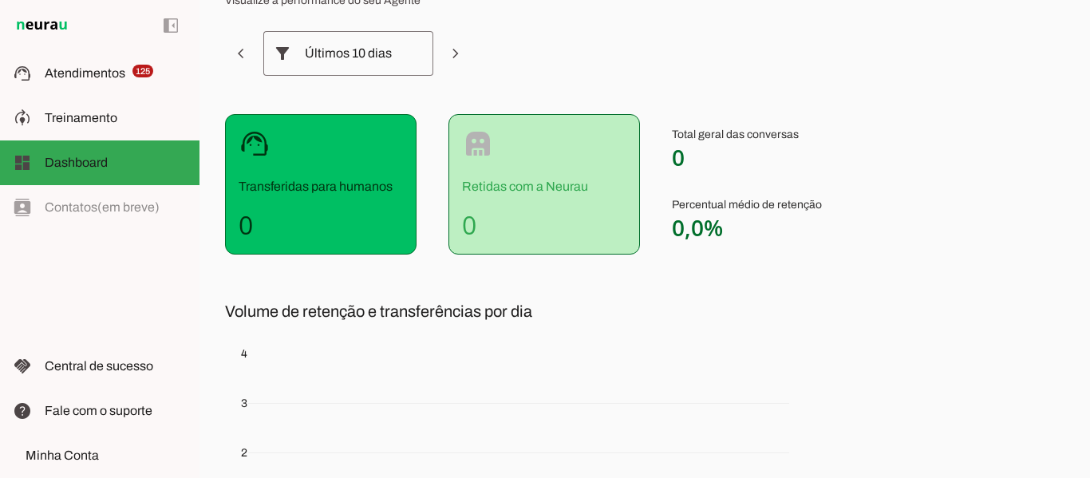
scroll to position [80, 0]
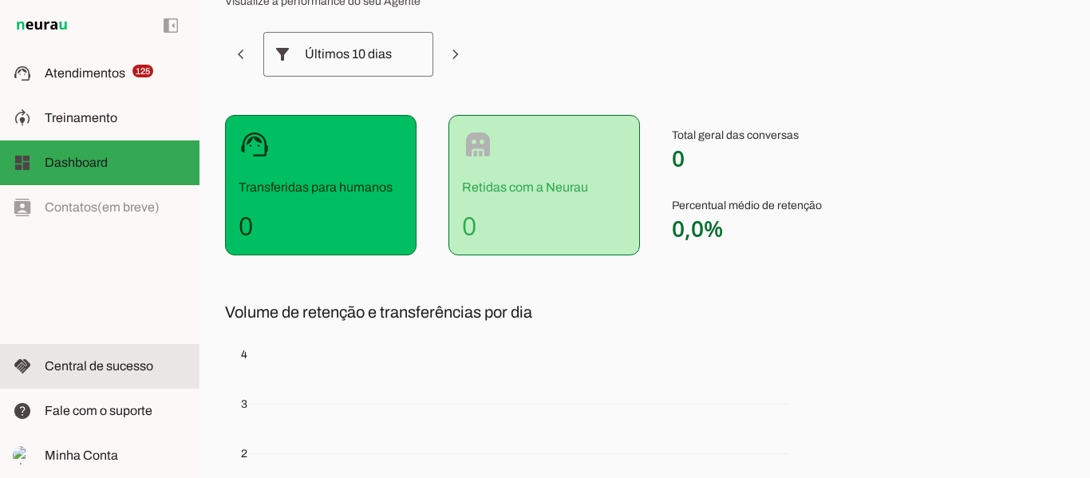
click at [73, 379] on md-item "handshake Central de sucesso Central de sucesso" at bounding box center [99, 366] width 199 height 45
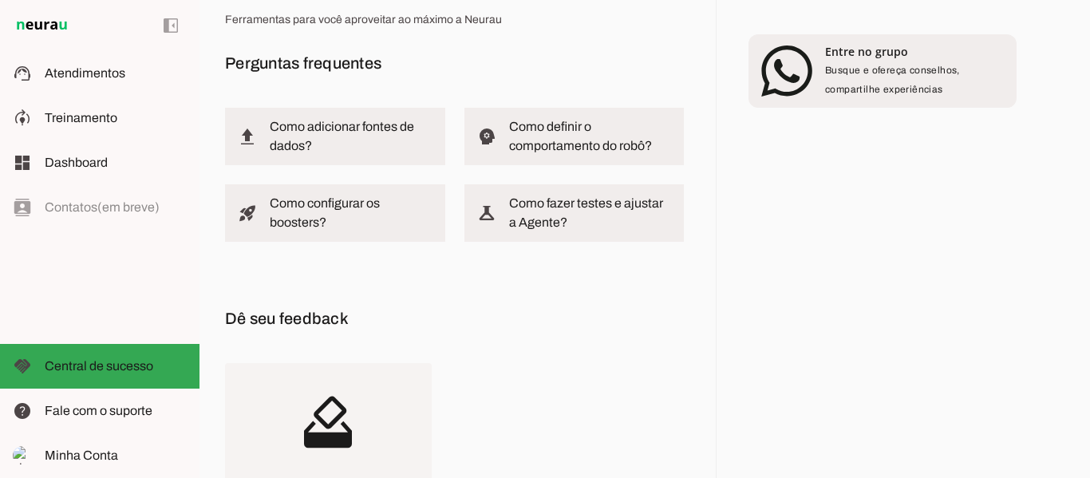
scroll to position [80, 0]
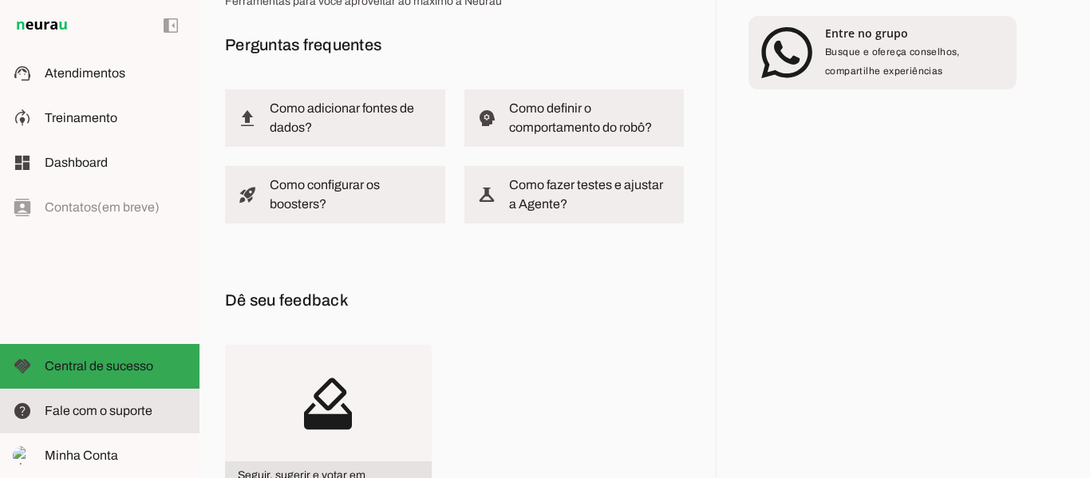
click at [95, 405] on span "Fale com o suporte" at bounding box center [99, 411] width 108 height 14
click at [98, 411] on span "Fale com o suporte" at bounding box center [99, 411] width 108 height 14
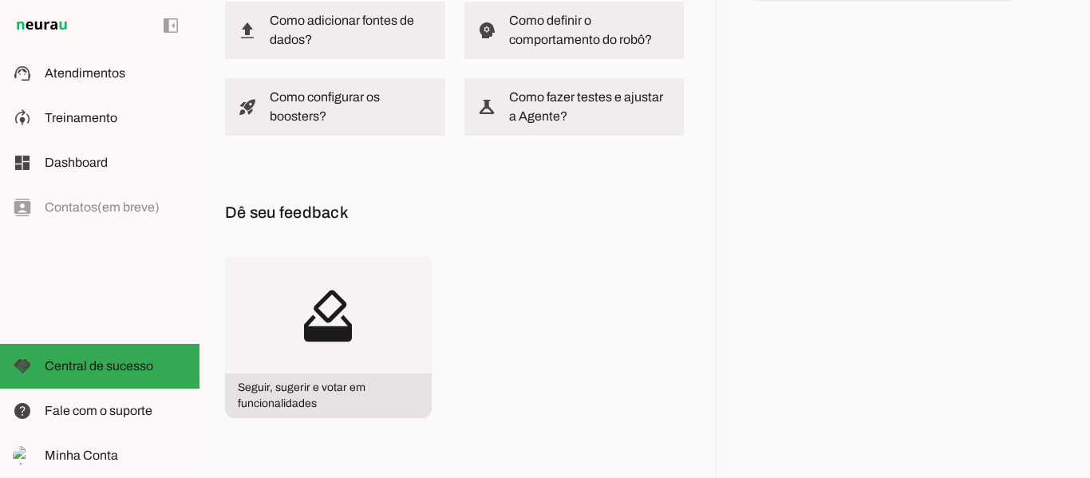
scroll to position [239, 0]
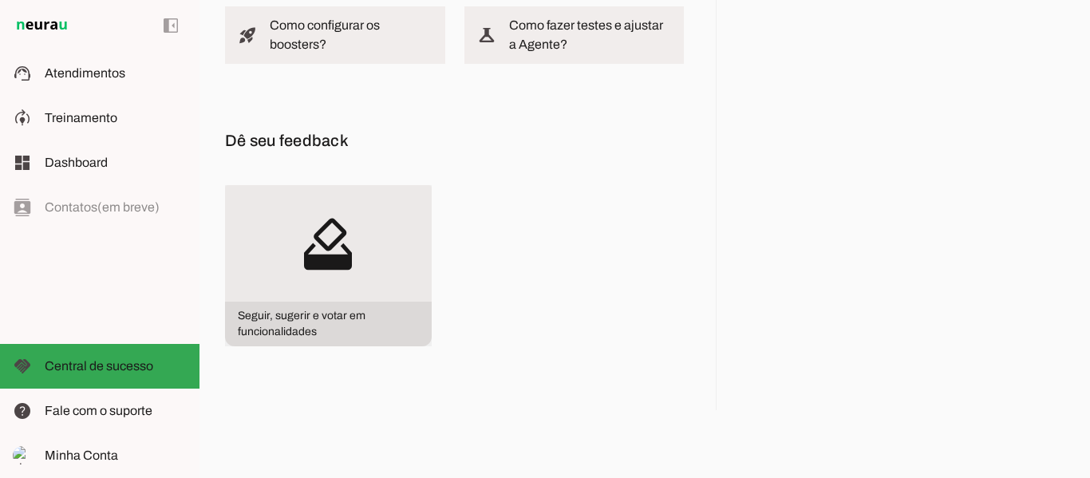
click at [323, 328] on span "Seguir, sugerir e votar em funcionalidades" at bounding box center [328, 324] width 207 height 45
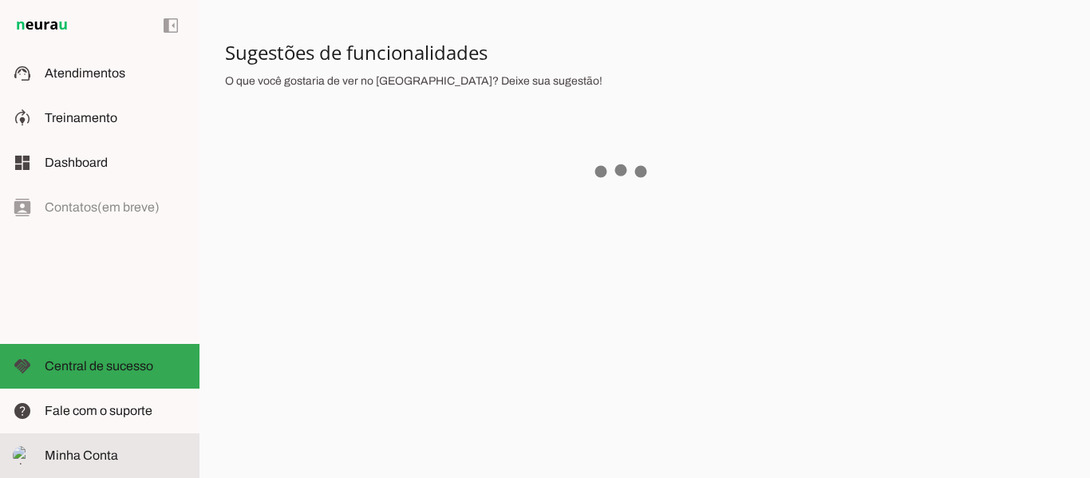
click at [86, 453] on span "Minha Conta" at bounding box center [81, 455] width 73 height 14
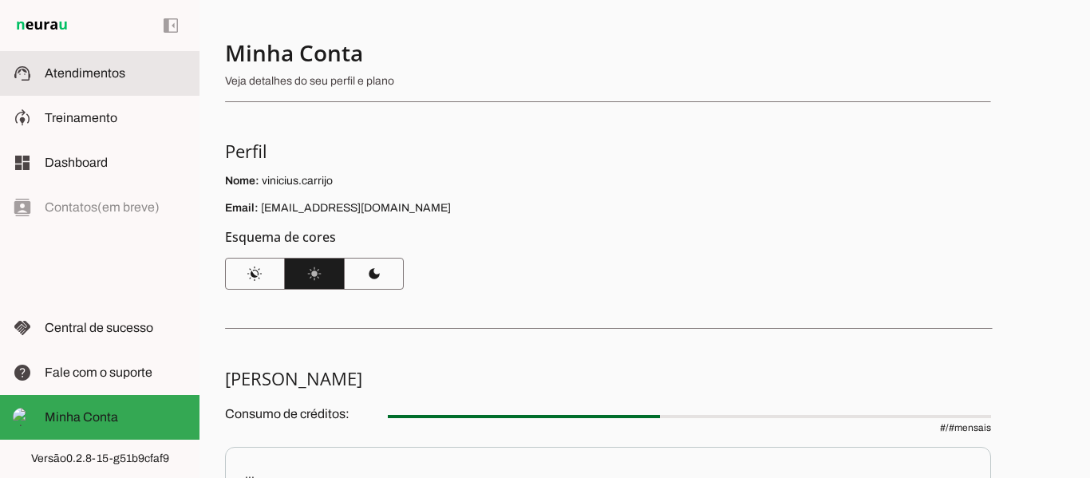
click at [77, 77] on span "Atendimentos" at bounding box center [85, 73] width 81 height 14
